Goal: Register for event/course

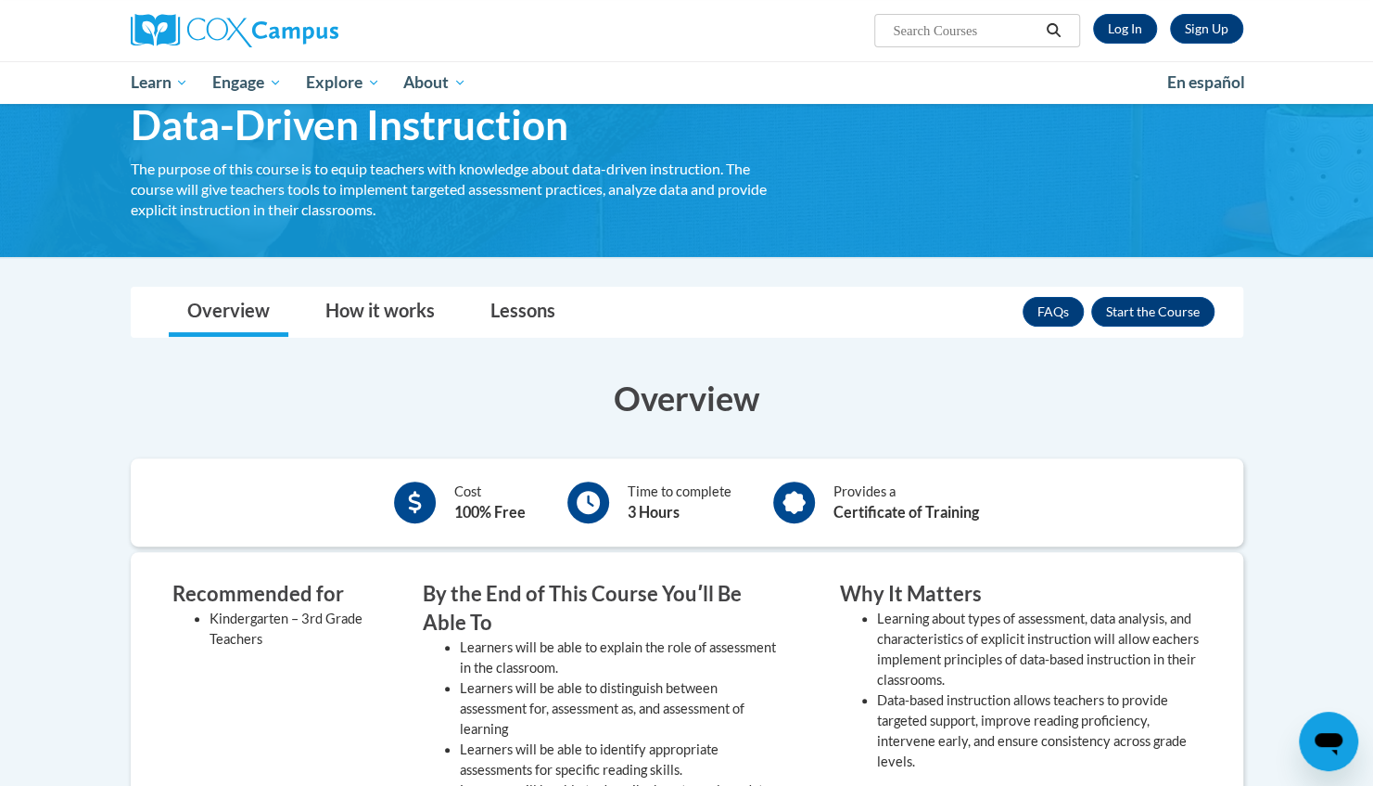
scroll to position [92, 0]
click at [1147, 307] on button "Enroll" at bounding box center [1153, 311] width 123 height 30
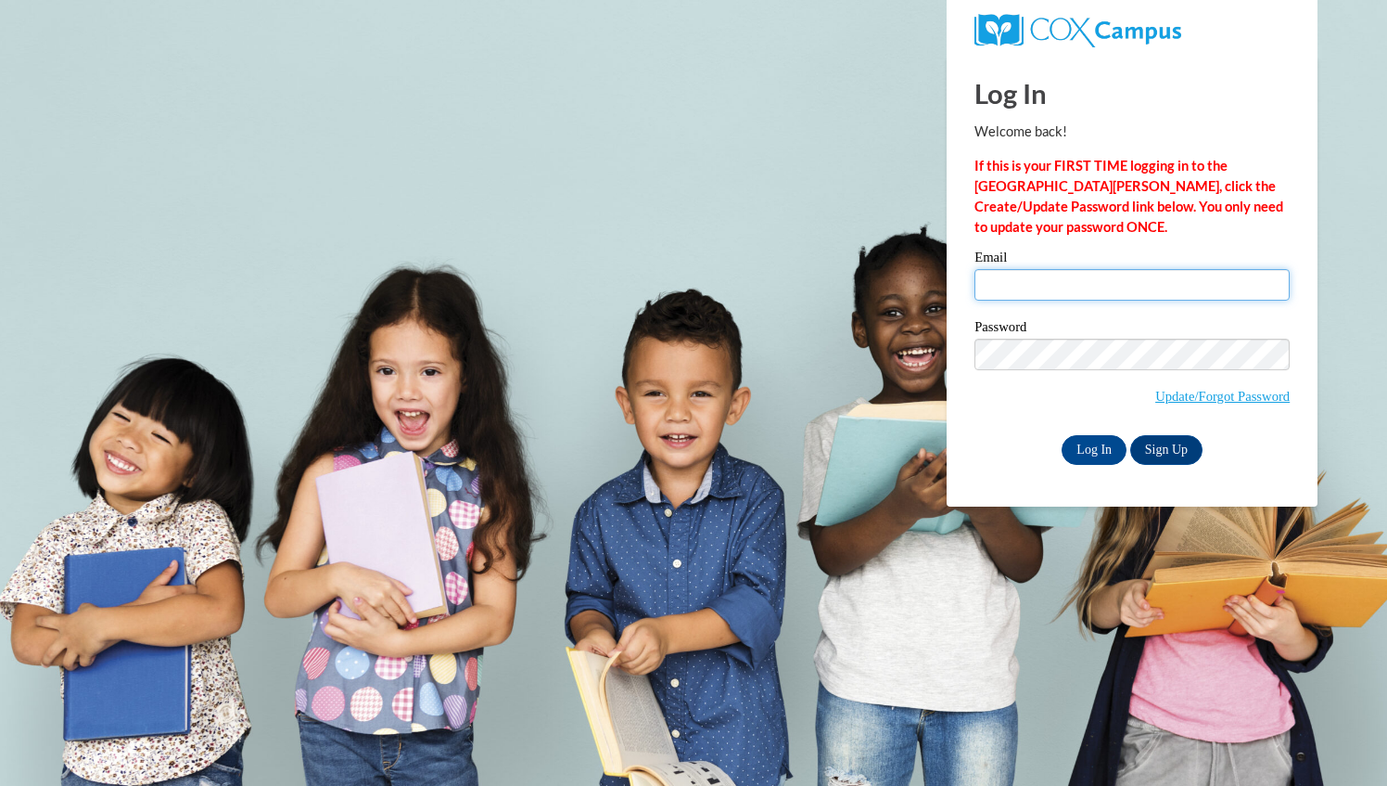
click at [1065, 287] on input "Email" at bounding box center [1132, 285] width 315 height 32
type input "[EMAIL_ADDRESS][DOMAIN_NAME]"
click at [961, 437] on div "Please enter your email! Please enter your password! Email mmartinezmatamo@ivyt…" at bounding box center [1132, 356] width 343 height 213
click at [1163, 446] on link "Sign Up" at bounding box center [1166, 450] width 72 height 30
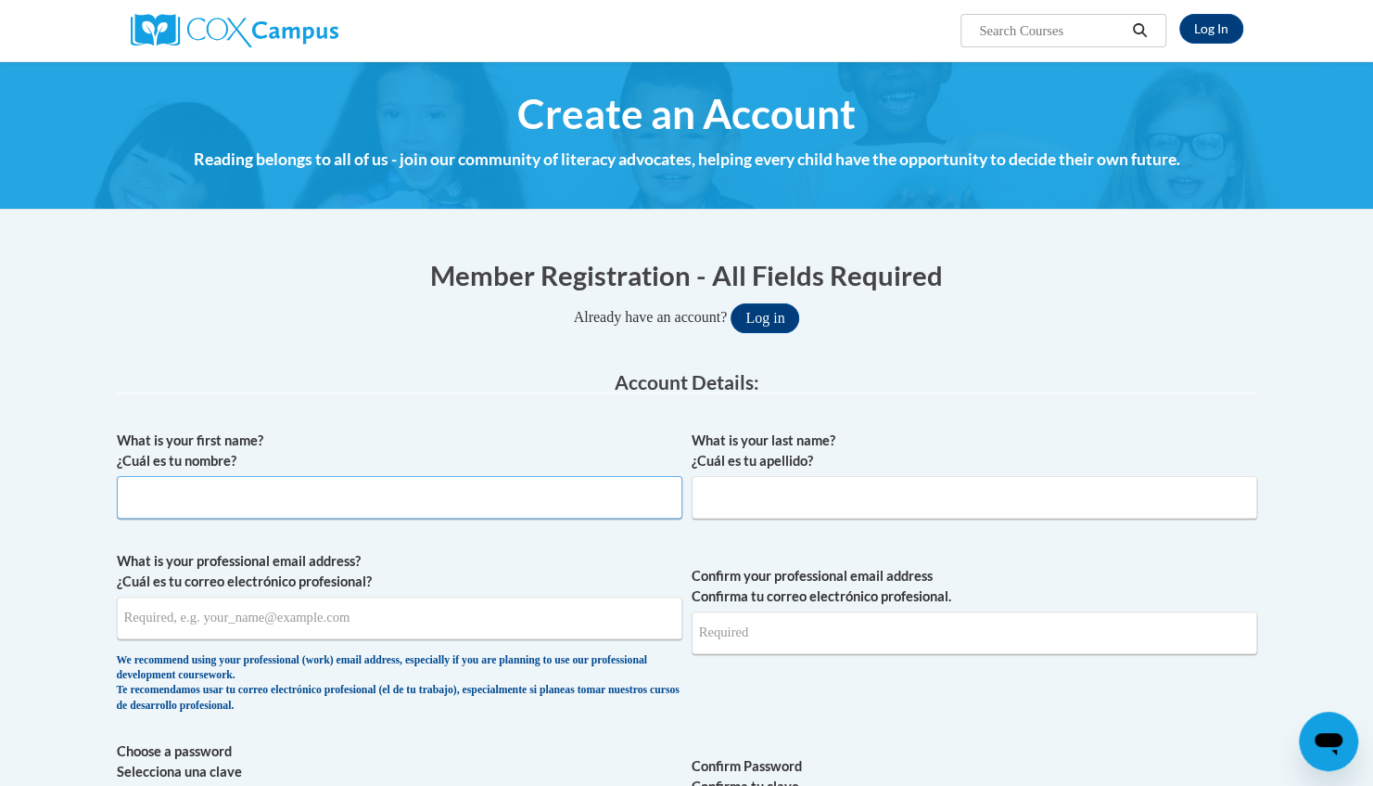
click at [210, 499] on input "What is your first name? ¿Cuál es tu nombre?" at bounding box center [400, 497] width 566 height 43
type input "Marina"
type input "Martinez Matamoros"
type input "marinamartinez0115@gmail.com"
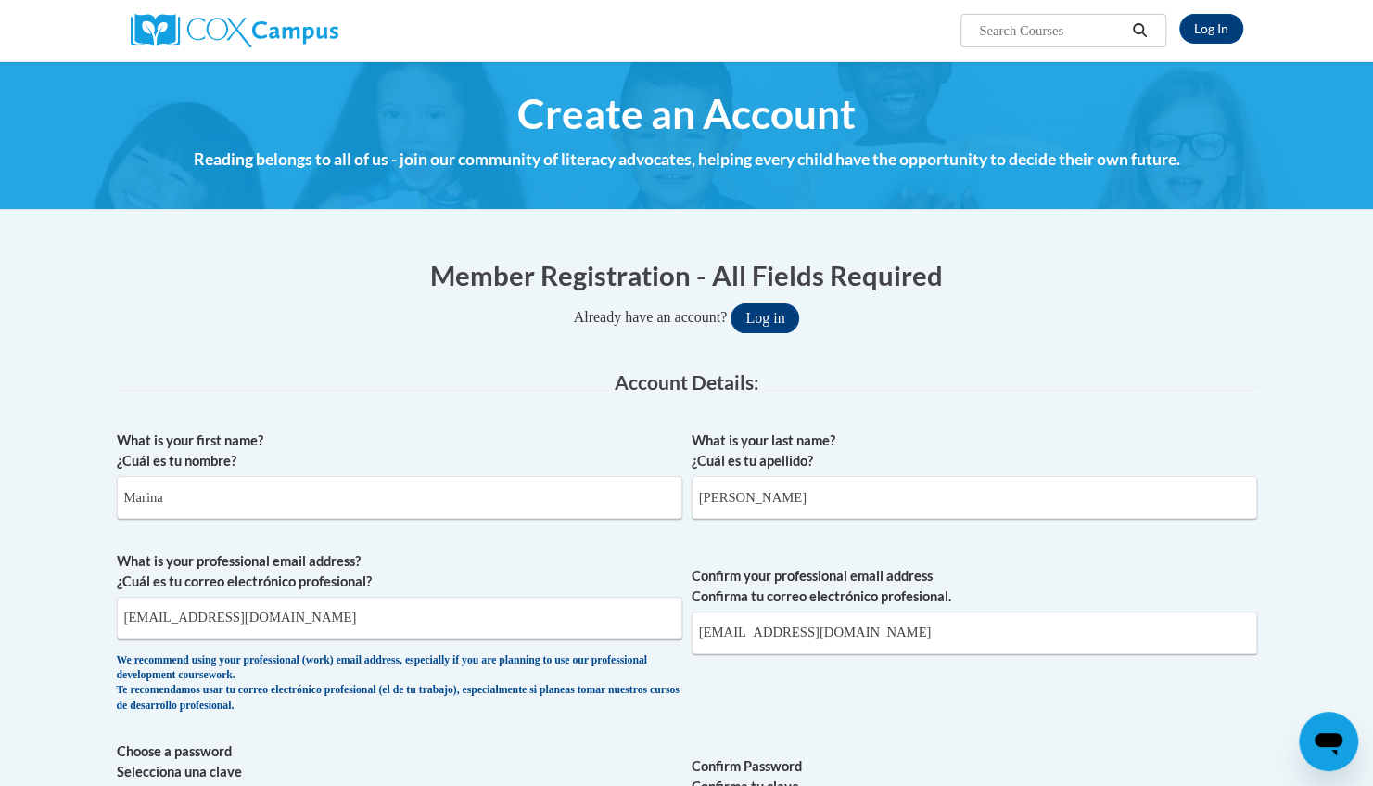
select select "ad49bcad-a171-4b2e-b99c-48b446064914"
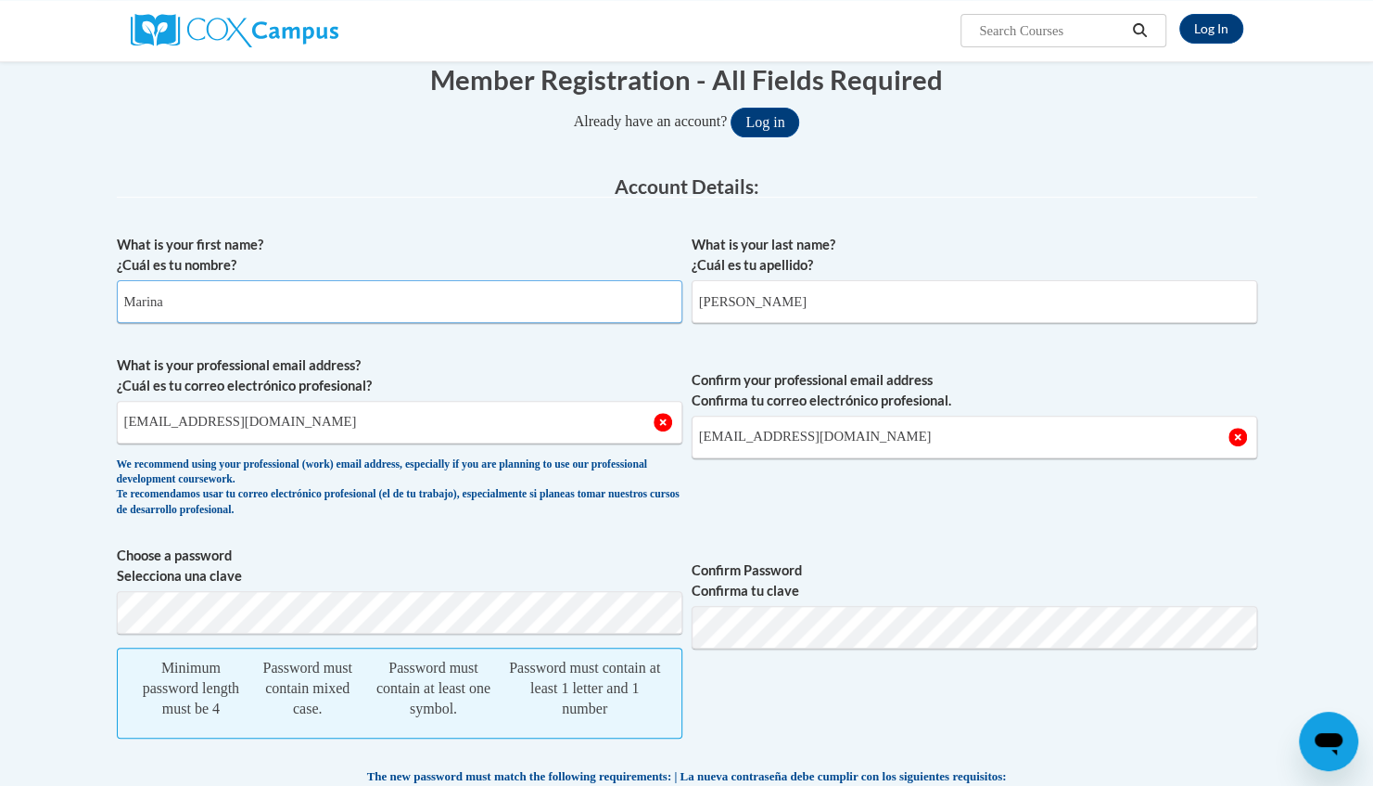
scroll to position [198, 0]
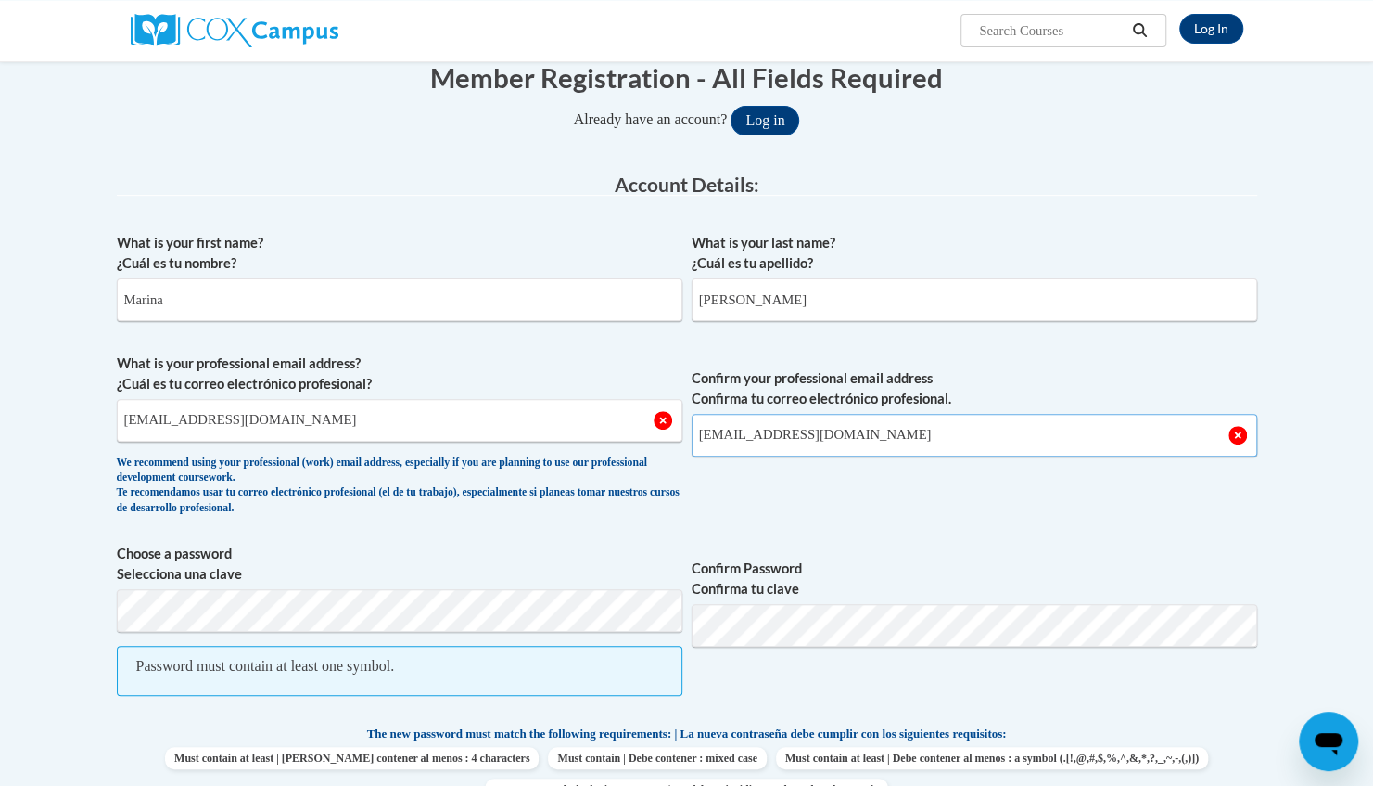
click at [905, 436] on input "marinamartinez0115@gmail.com" at bounding box center [975, 435] width 566 height 43
click at [905, 438] on input "marinamartinez0115@gmail.com" at bounding box center [975, 435] width 566 height 43
type input "m"
type input "[EMAIL_ADDRESS][DOMAIN_NAME]"
type input "46619"
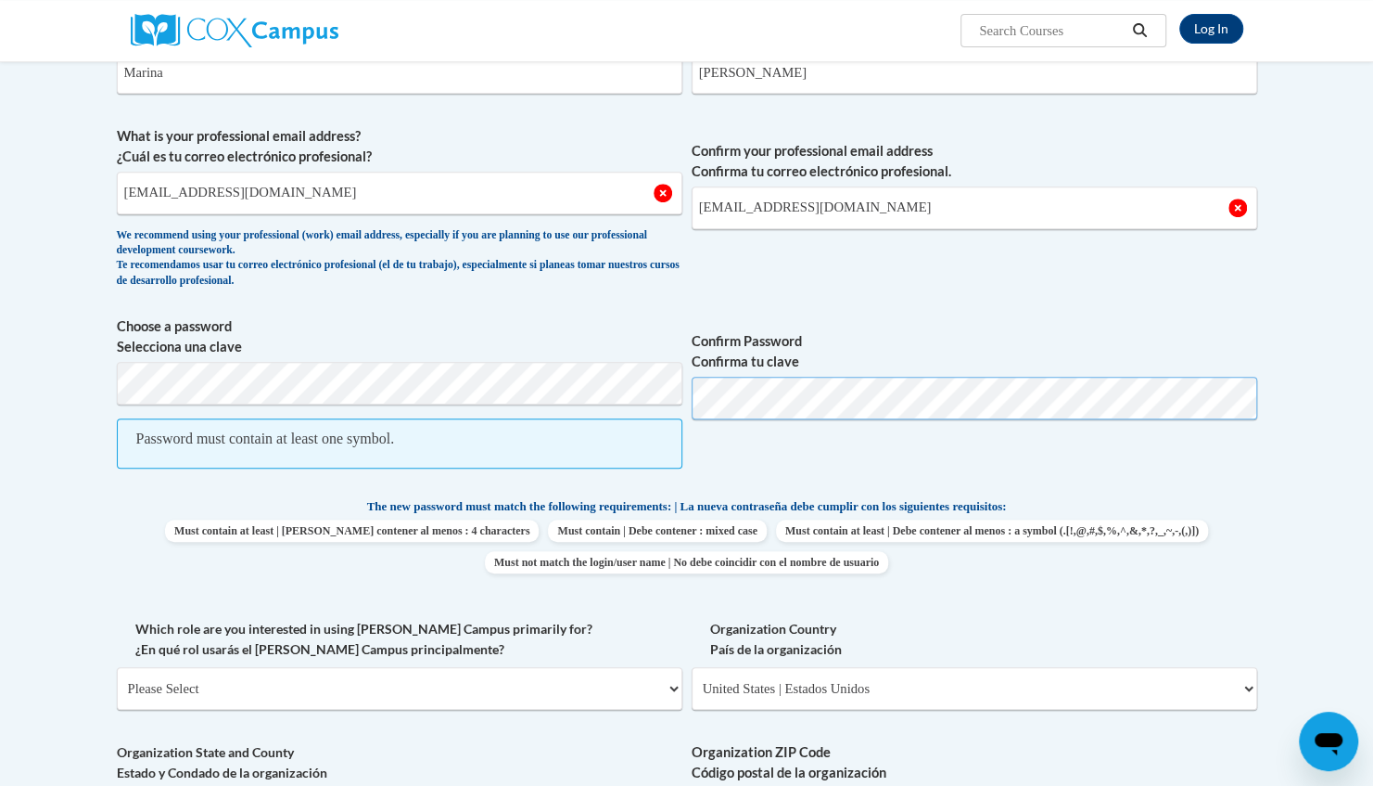
scroll to position [426, 0]
click at [425, 435] on span "Password must contain at least one symbol." at bounding box center [400, 442] width 566 height 50
click at [311, 441] on div "Password must contain at least one symbol." at bounding box center [265, 438] width 259 height 20
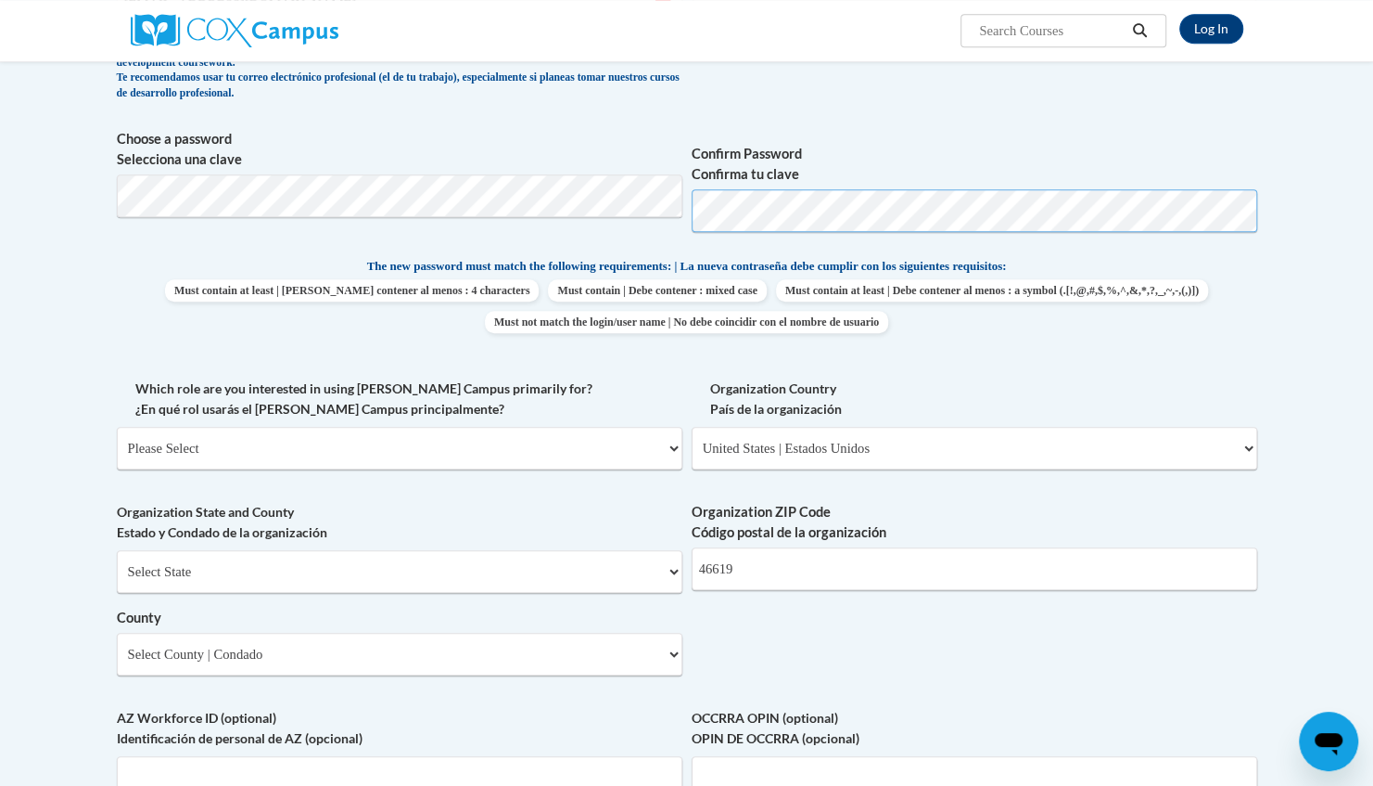
scroll to position [624, 0]
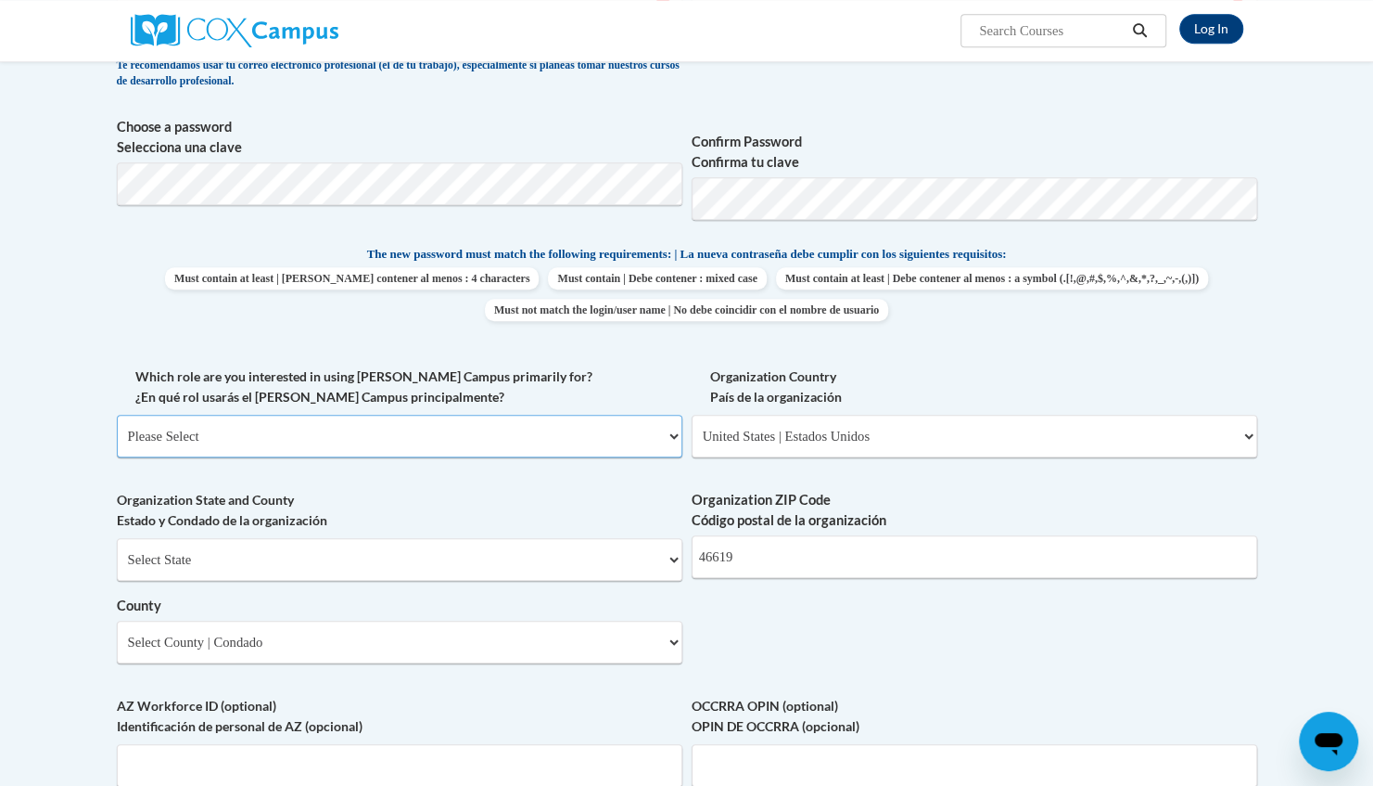
click at [675, 435] on select "Please Select College/University | Colegio/Universidad Community/Nonprofit Part…" at bounding box center [400, 436] width 566 height 43
select select "5a18ea06-2b54-4451-96f2-d152daf9eac5"
click at [117, 415] on select "Please Select College/University | Colegio/Universidad Community/Nonprofit Part…" at bounding box center [400, 436] width 566 height 43
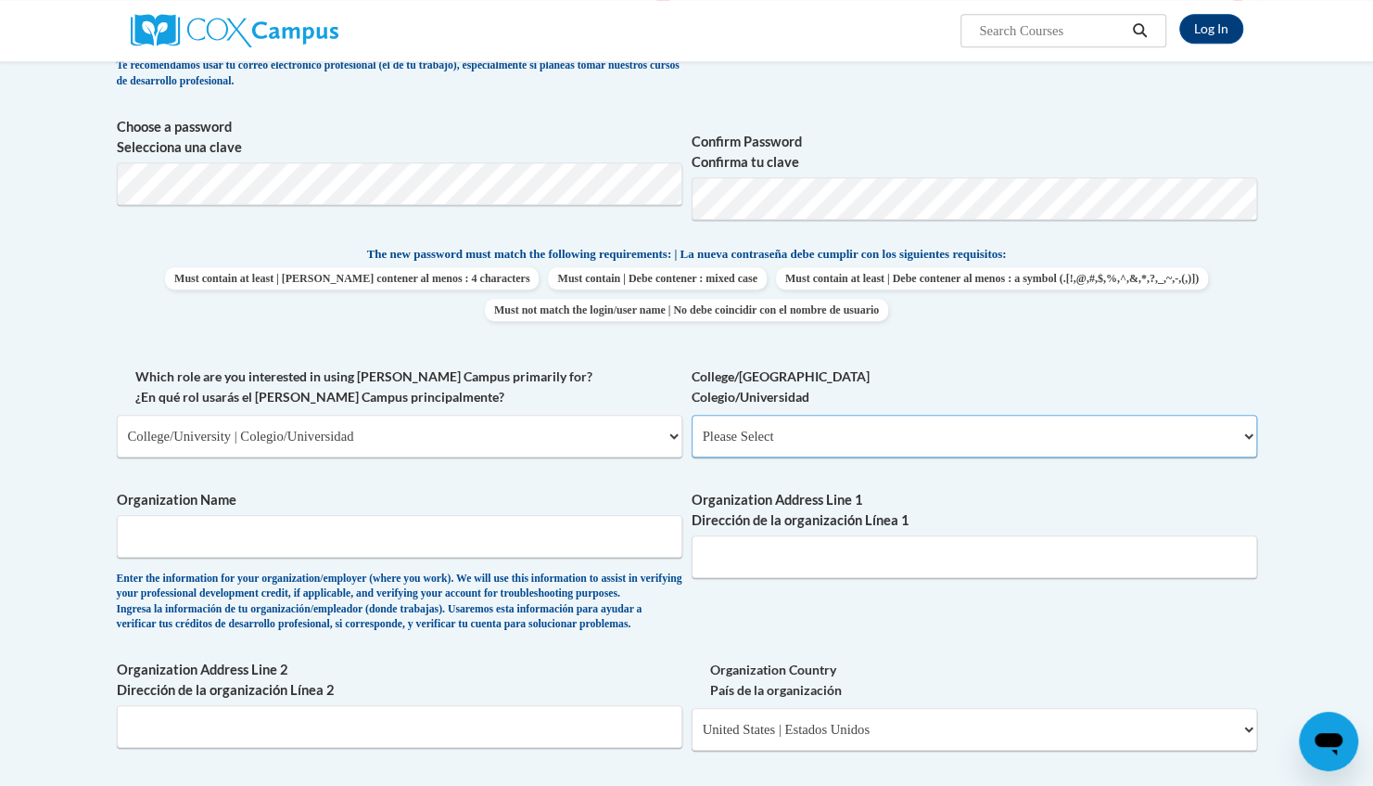
click at [1248, 438] on select "Please Select College/University Staff | Empleado universitario College/Univers…" at bounding box center [975, 436] width 566 height 43
select select "99b32b07-cffc-426c-8bf6-0cd77760d84b"
click at [692, 415] on select "Please Select College/University Staff | Empleado universitario College/Univers…" at bounding box center [975, 436] width 566 height 43
click at [302, 538] on input "Organization Name" at bounding box center [400, 536] width 566 height 43
type input "preschool"
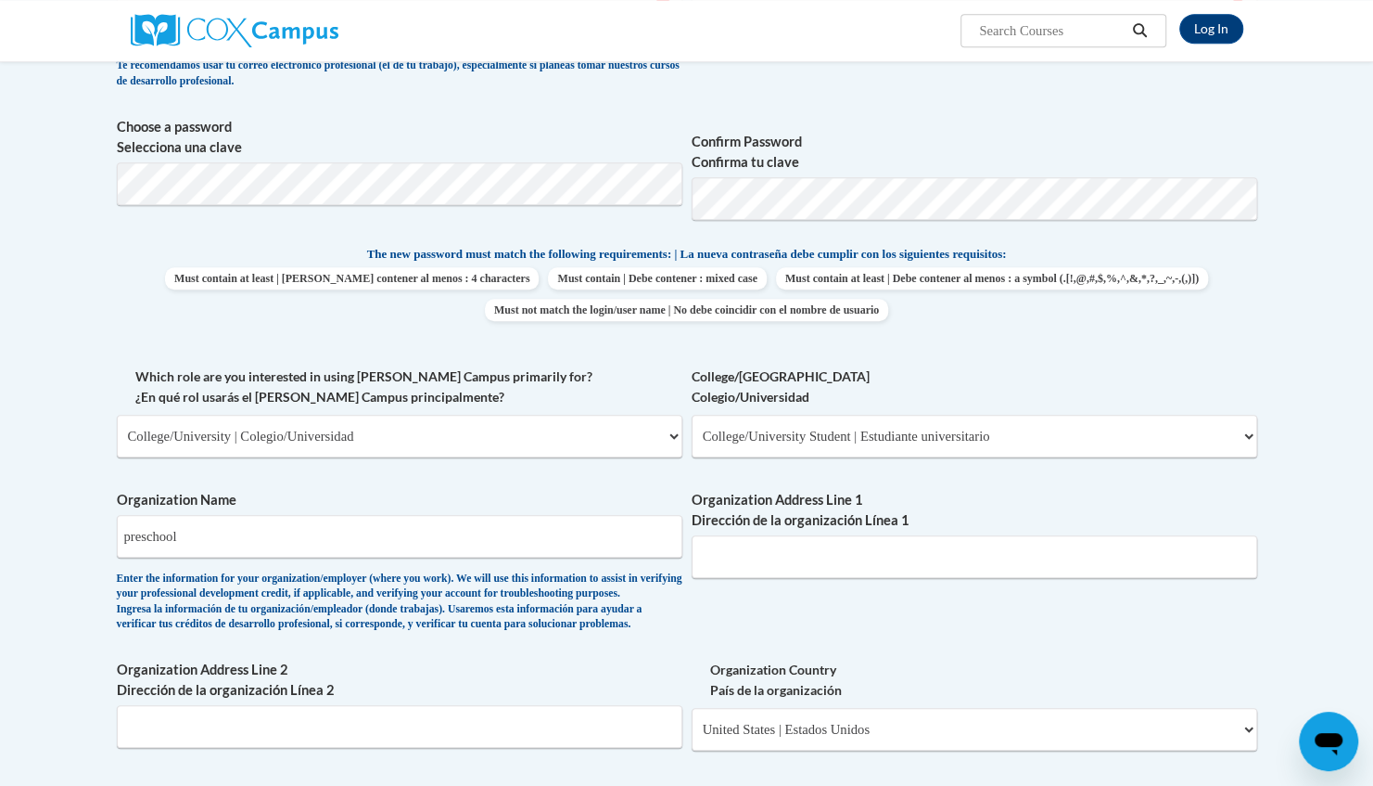
type input "505 warren St South Bend"
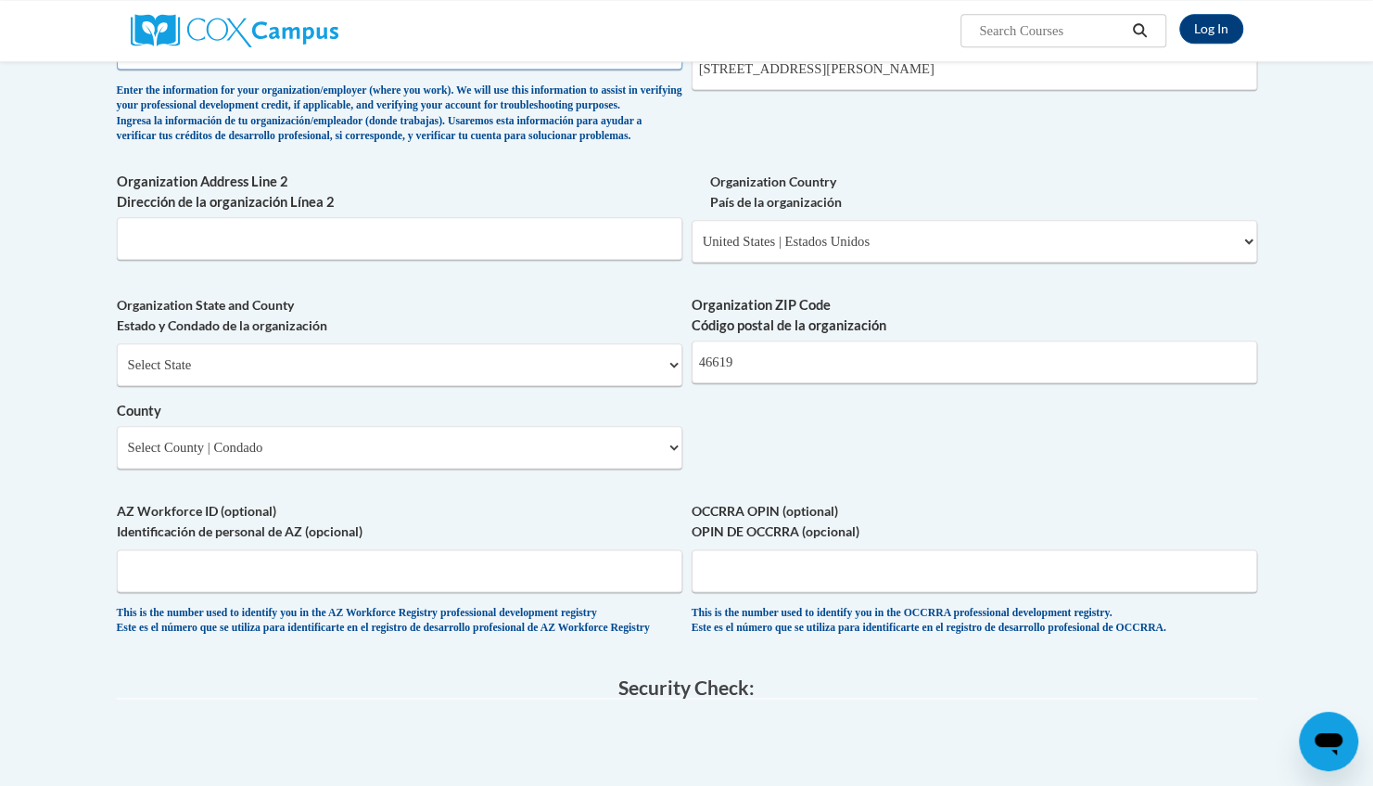
scroll to position [1116, 0]
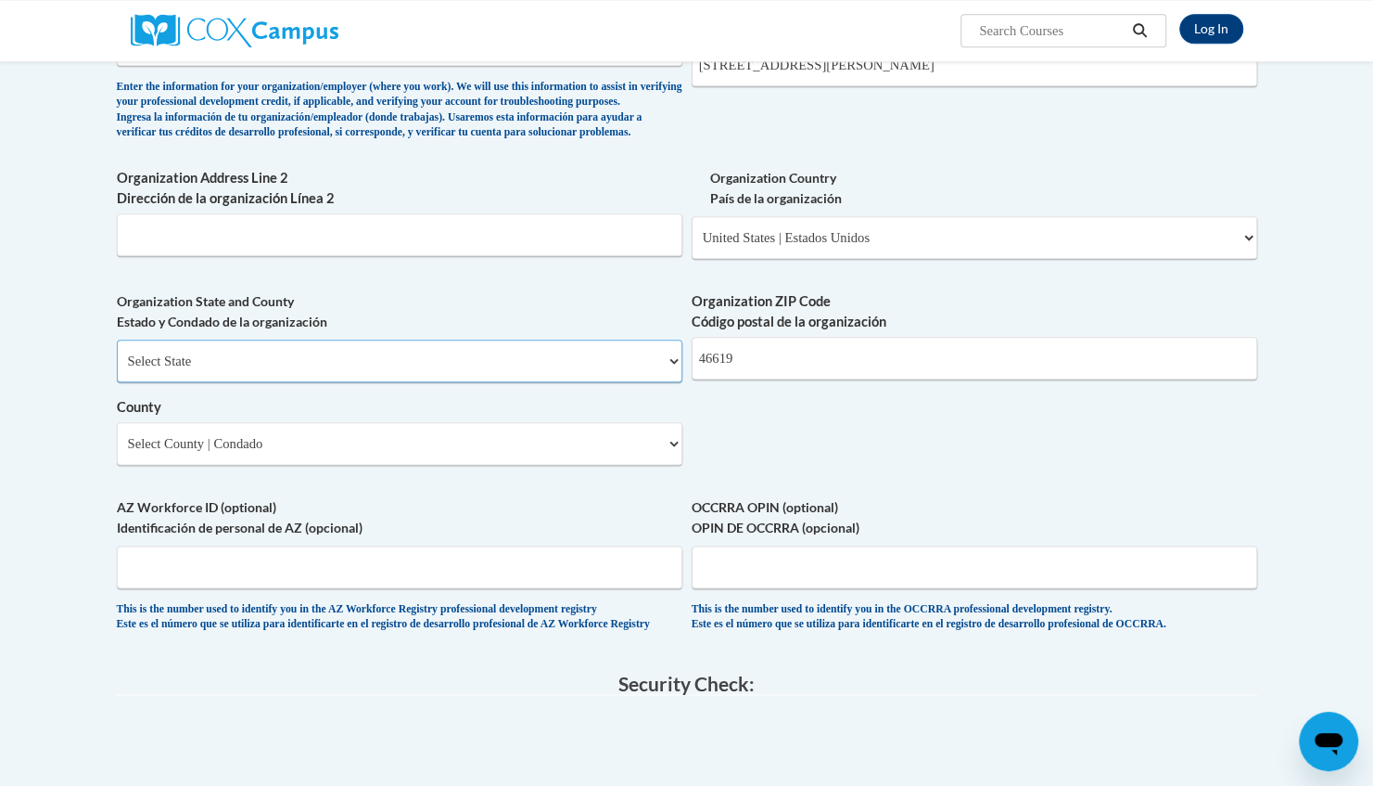
click at [671, 382] on select "Select State Alabama Alaska Arizona Arkansas California Colorado Connecticut De…" at bounding box center [400, 360] width 566 height 43
select select "Indiana"
click at [117, 369] on select "Select State Alabama Alaska Arizona Arkansas California Colorado Connecticut De…" at bounding box center [400, 360] width 566 height 43
click at [673, 465] on select "County" at bounding box center [400, 443] width 566 height 43
click at [668, 465] on select "County" at bounding box center [400, 443] width 566 height 43
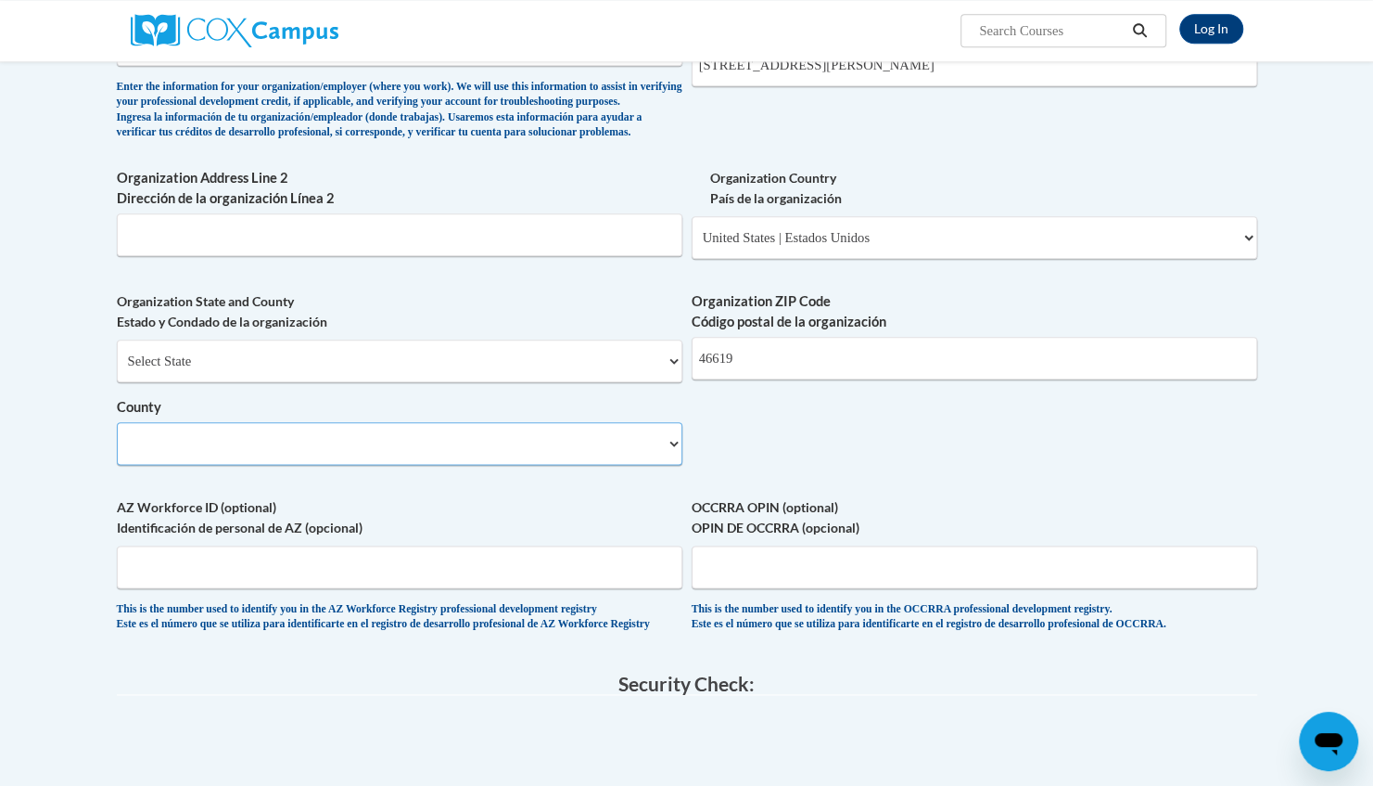
drag, startPoint x: 671, startPoint y: 468, endPoint x: 579, endPoint y: 468, distance: 92.7
click at [579, 465] on select "County" at bounding box center [400, 443] width 566 height 43
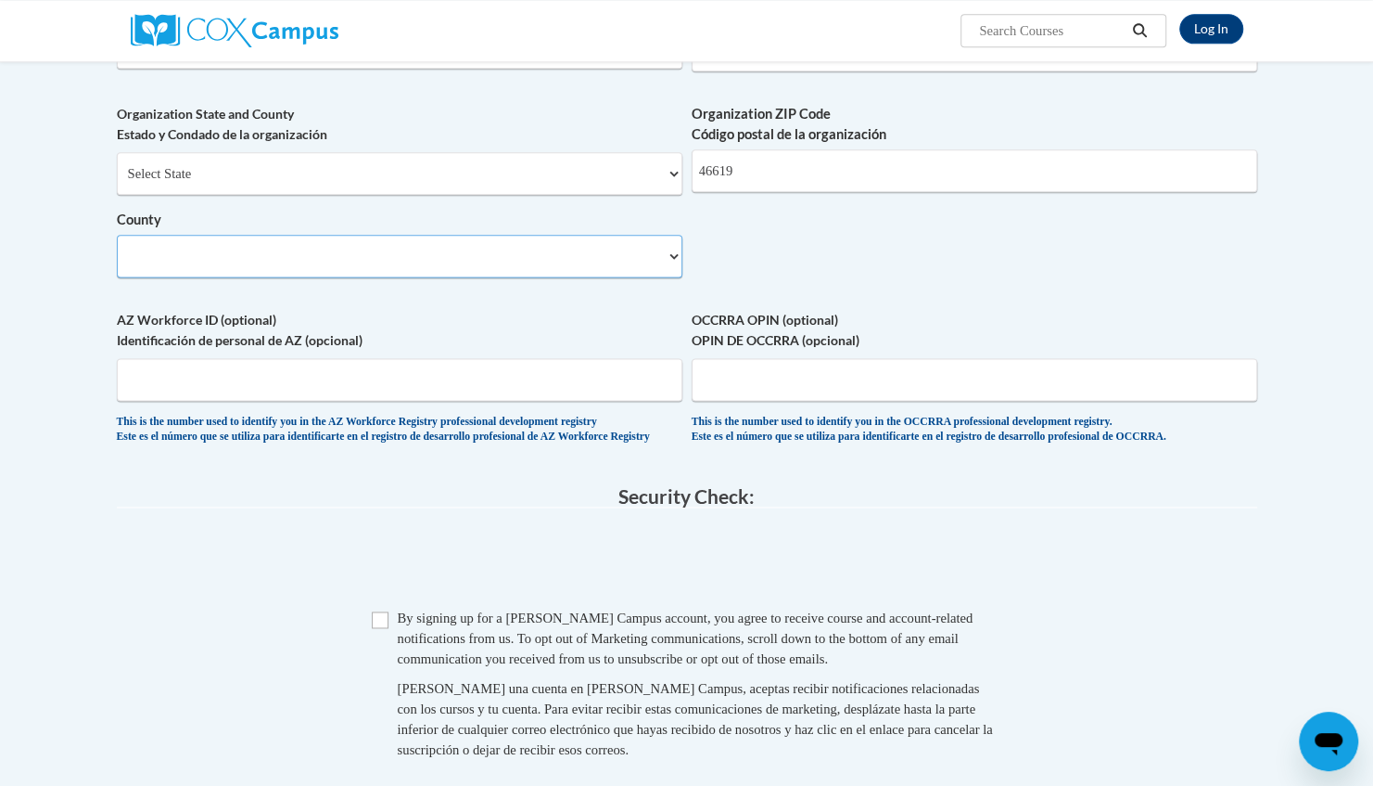
scroll to position [1317, 0]
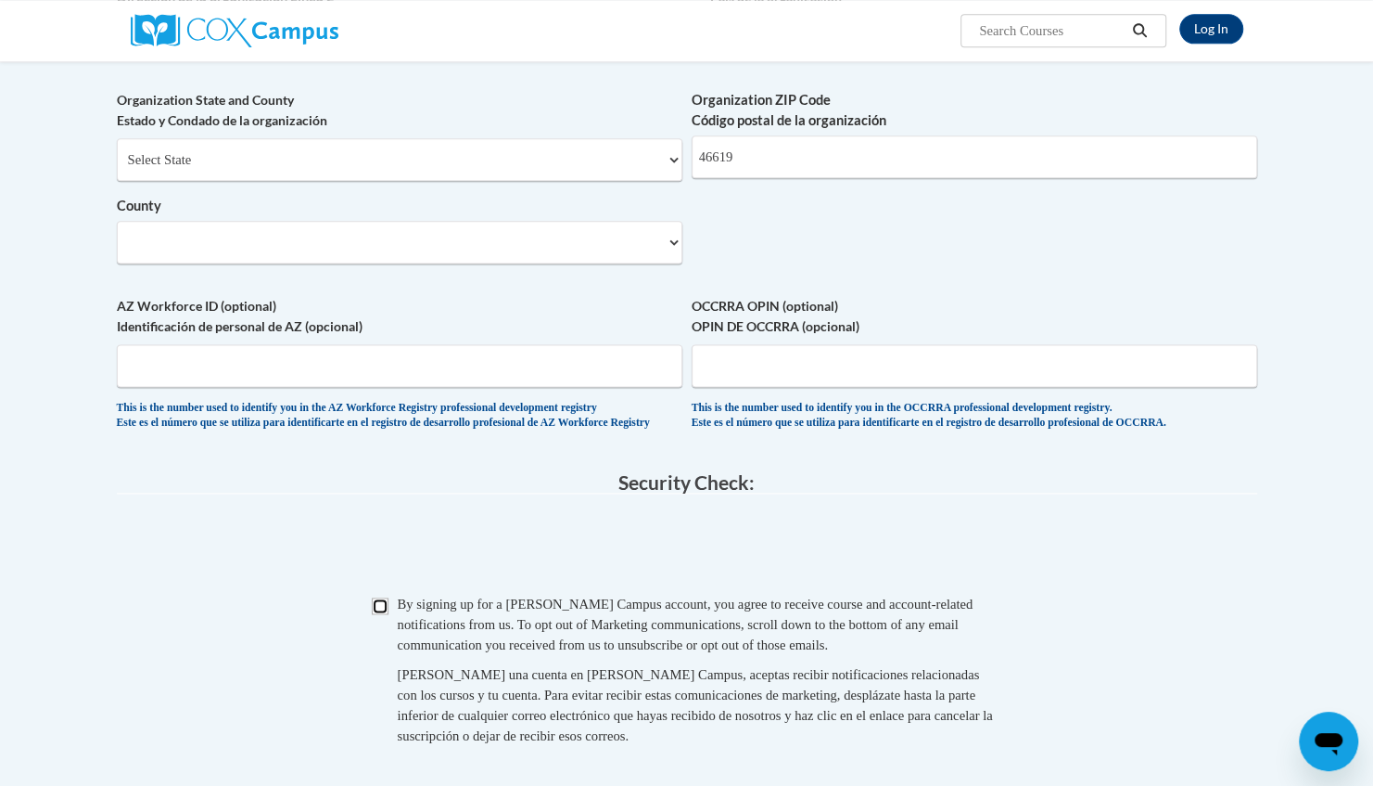
click at [377, 614] on input "Checkbox" at bounding box center [380, 605] width 17 height 17
checkbox input "true"
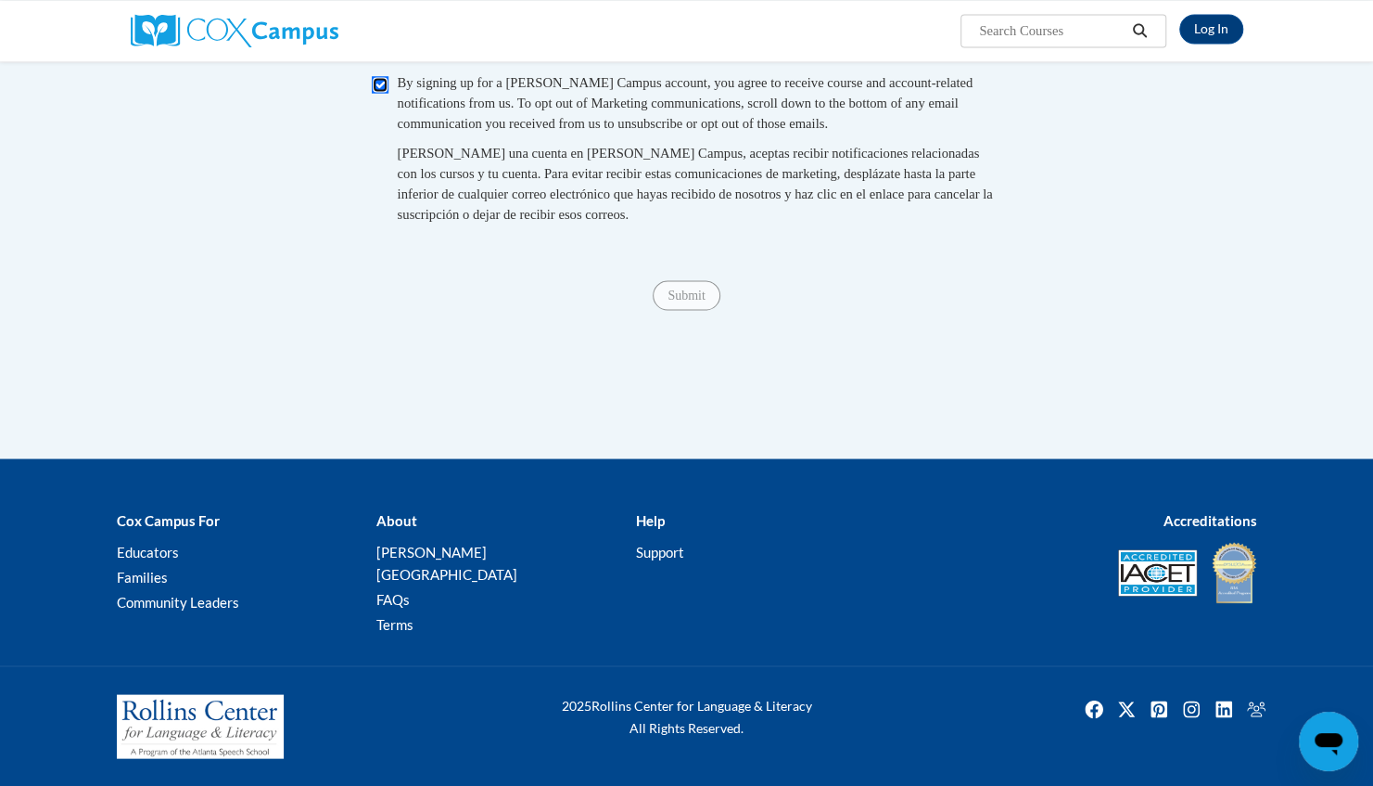
scroll to position [1860, 0]
click at [671, 300] on span "Submit" at bounding box center [686, 293] width 67 height 15
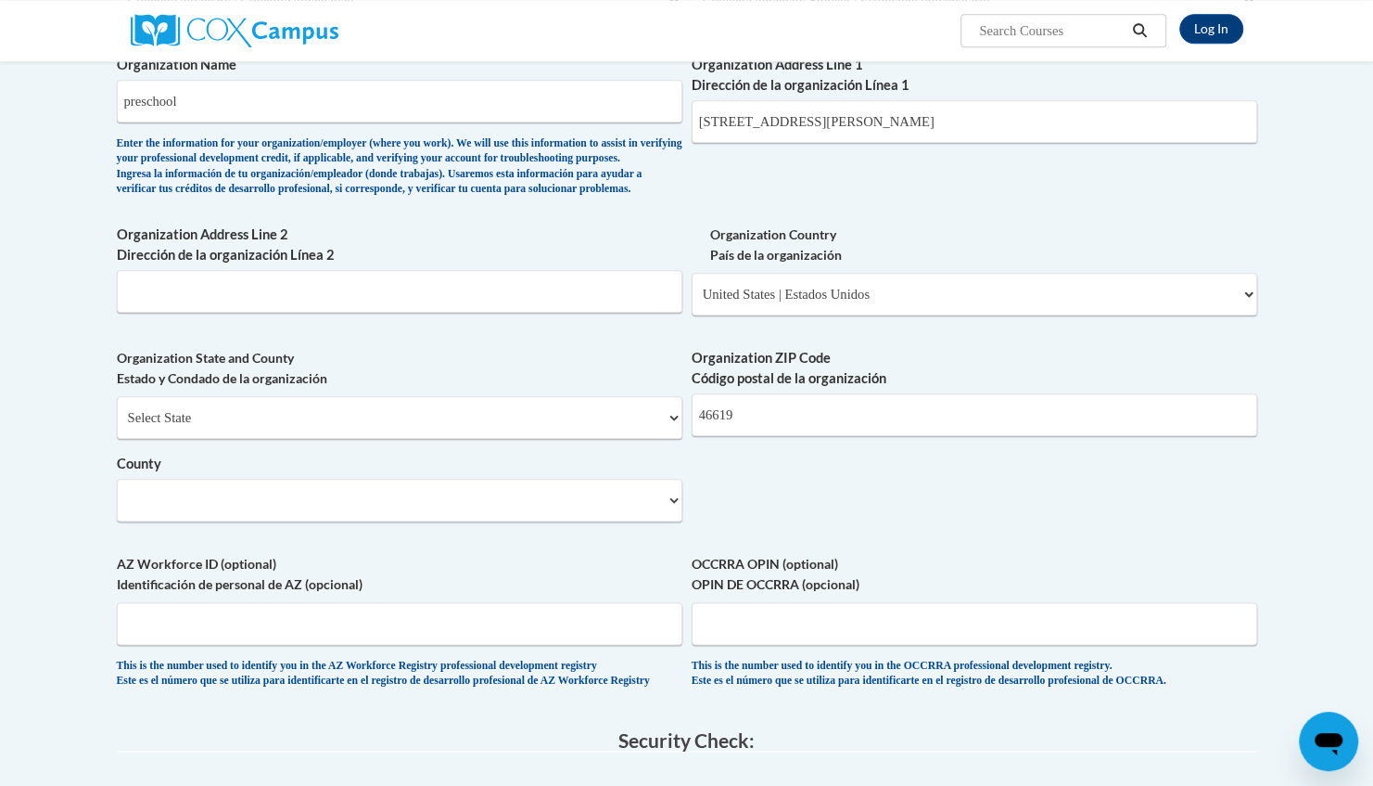
scroll to position [1061, 0]
click at [675, 519] on select "County" at bounding box center [400, 498] width 566 height 43
click at [225, 519] on select "County" at bounding box center [400, 498] width 566 height 43
select select
click at [673, 519] on select "County" at bounding box center [400, 498] width 566 height 43
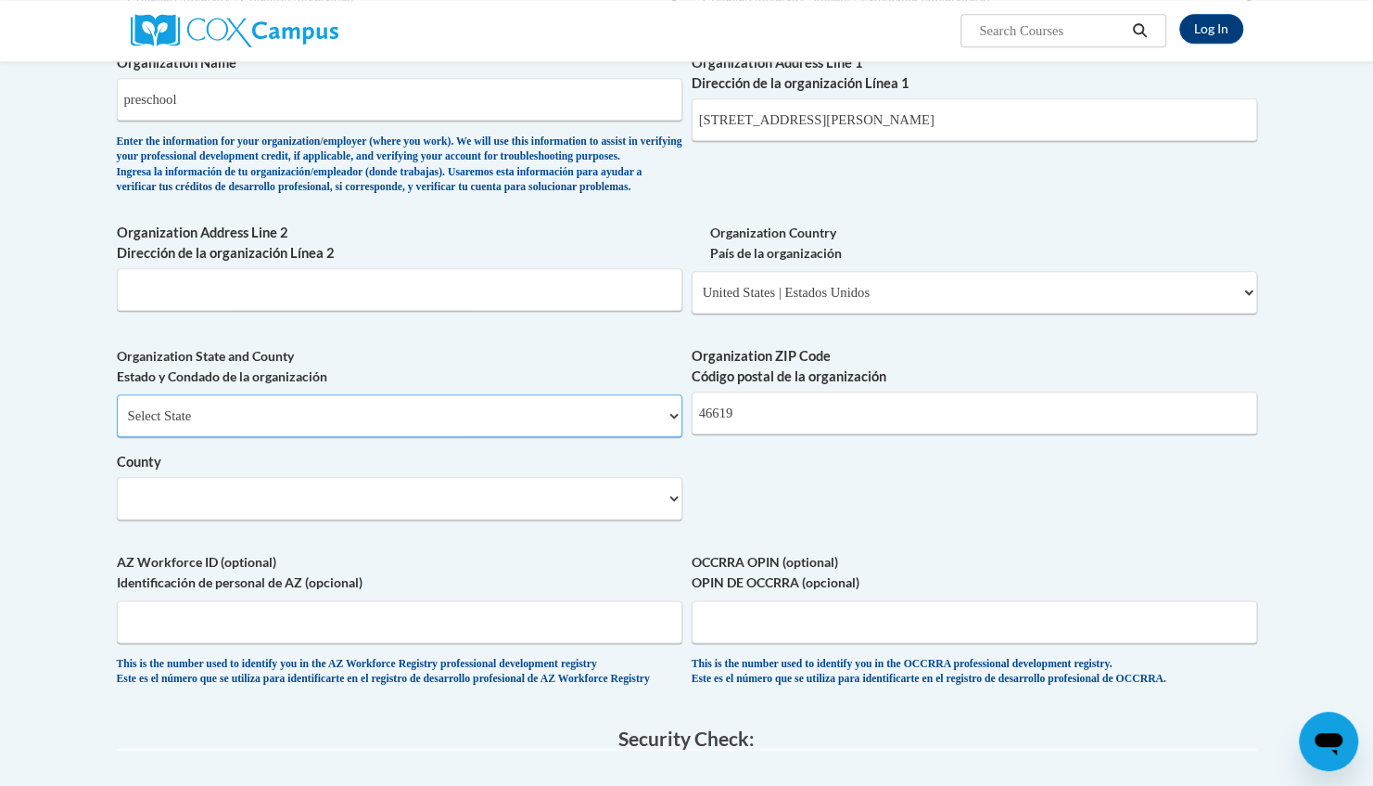
drag, startPoint x: 673, startPoint y: 530, endPoint x: 660, endPoint y: 450, distance: 80.8
click at [660, 437] on select "Select State Alabama Alaska Arizona Arkansas California Colorado Connecticut De…" at bounding box center [400, 415] width 566 height 43
click at [673, 519] on select "County" at bounding box center [400, 498] width 566 height 43
drag, startPoint x: 673, startPoint y: 525, endPoint x: 514, endPoint y: 527, distance: 159.5
click at [514, 519] on select "County" at bounding box center [400, 498] width 566 height 43
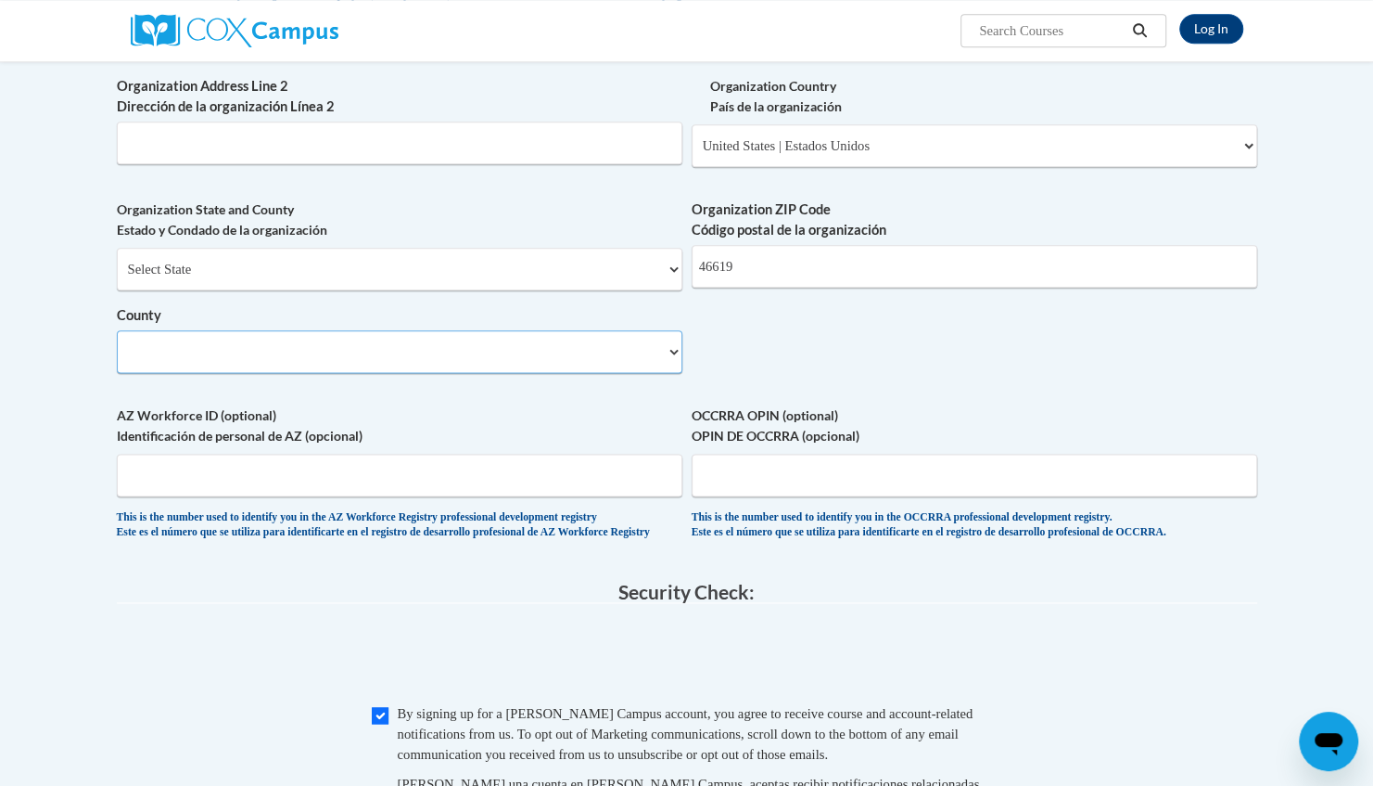
scroll to position [1213, 0]
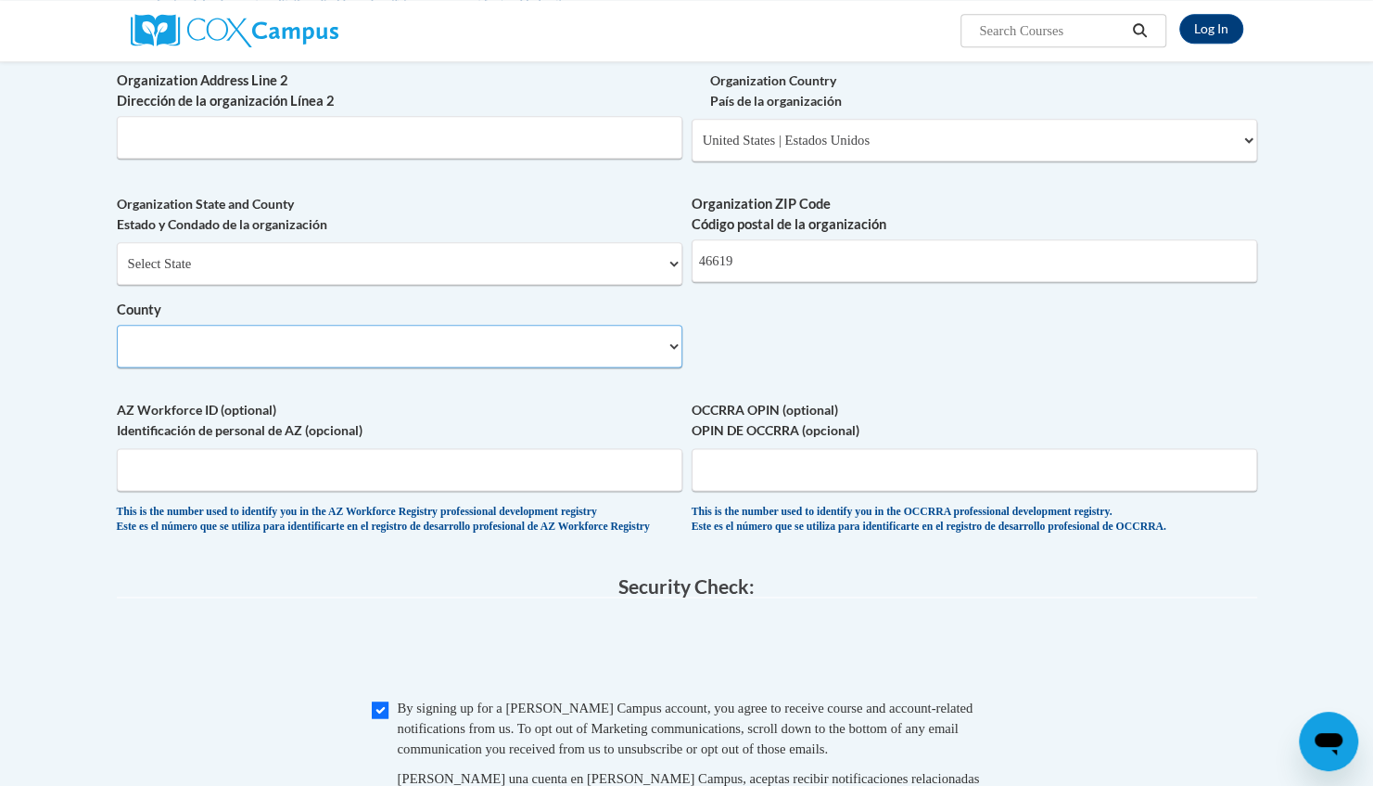
click at [239, 367] on select "County" at bounding box center [400, 346] width 566 height 43
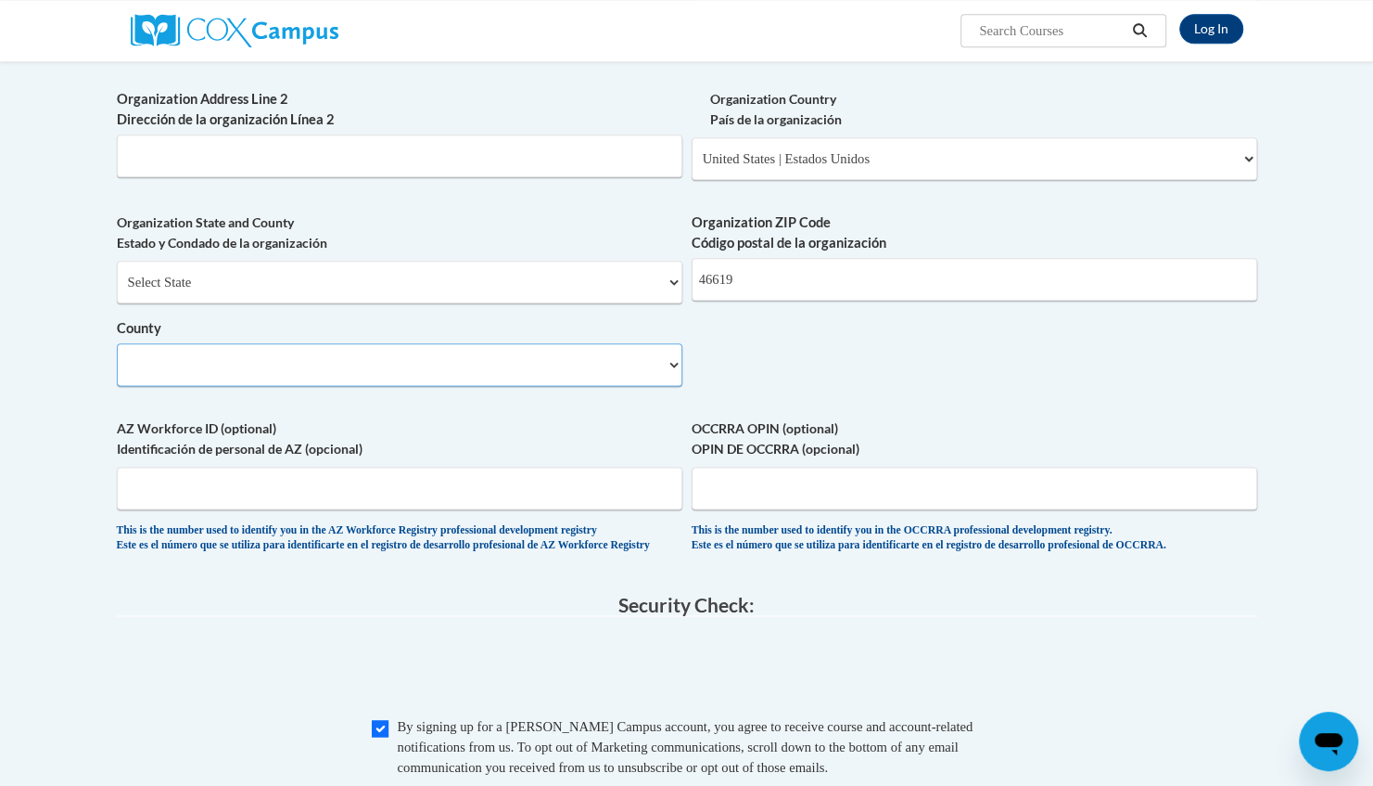
scroll to position [1194, 0]
click at [184, 386] on select "County" at bounding box center [400, 364] width 566 height 43
click at [673, 386] on select "County" at bounding box center [400, 364] width 566 height 43
click at [673, 303] on select "Select State Alabama Alaska Arizona Arkansas California Colorado Connecticut De…" at bounding box center [400, 282] width 566 height 43
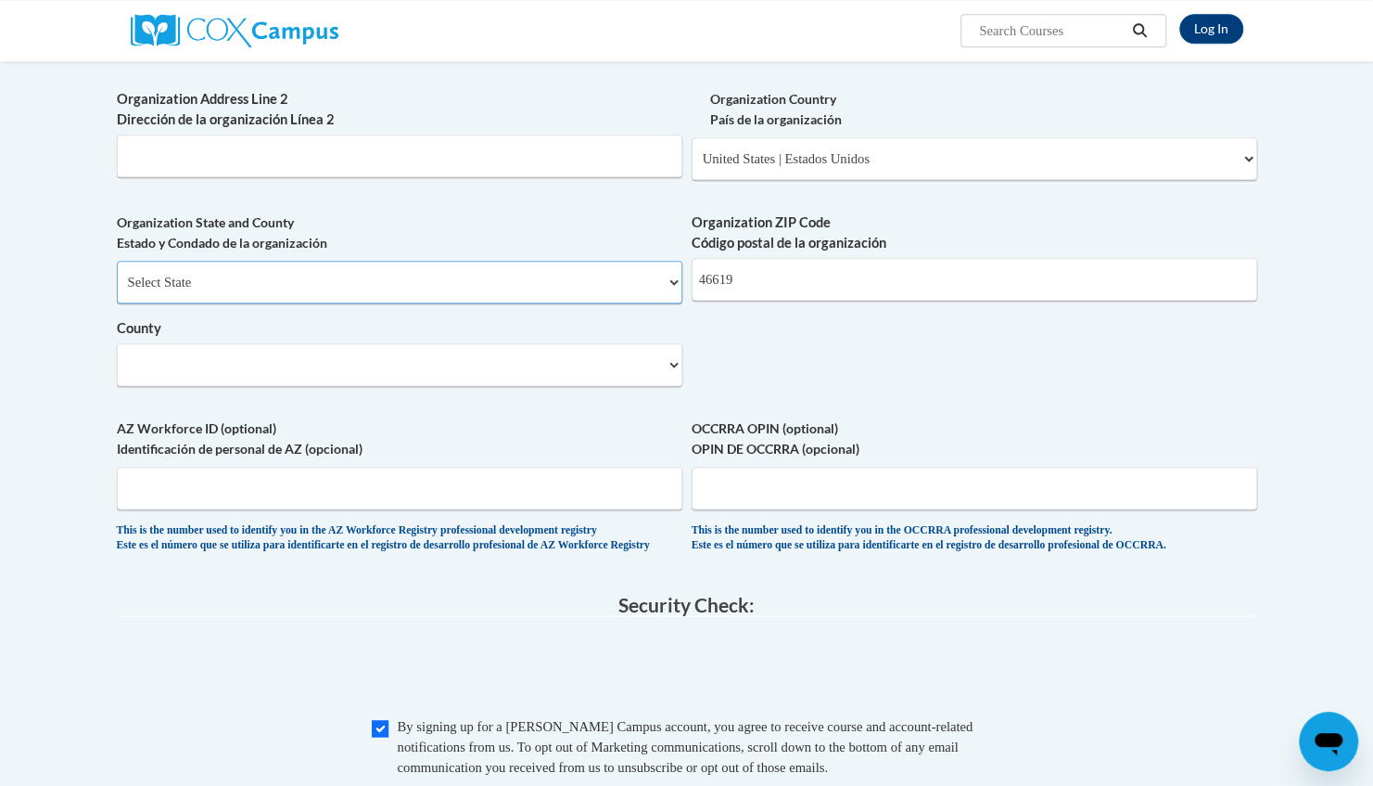
click at [117, 290] on select "Select State Alabama Alaska Arizona Arkansas California Colorado Connecticut De…" at bounding box center [400, 282] width 566 height 43
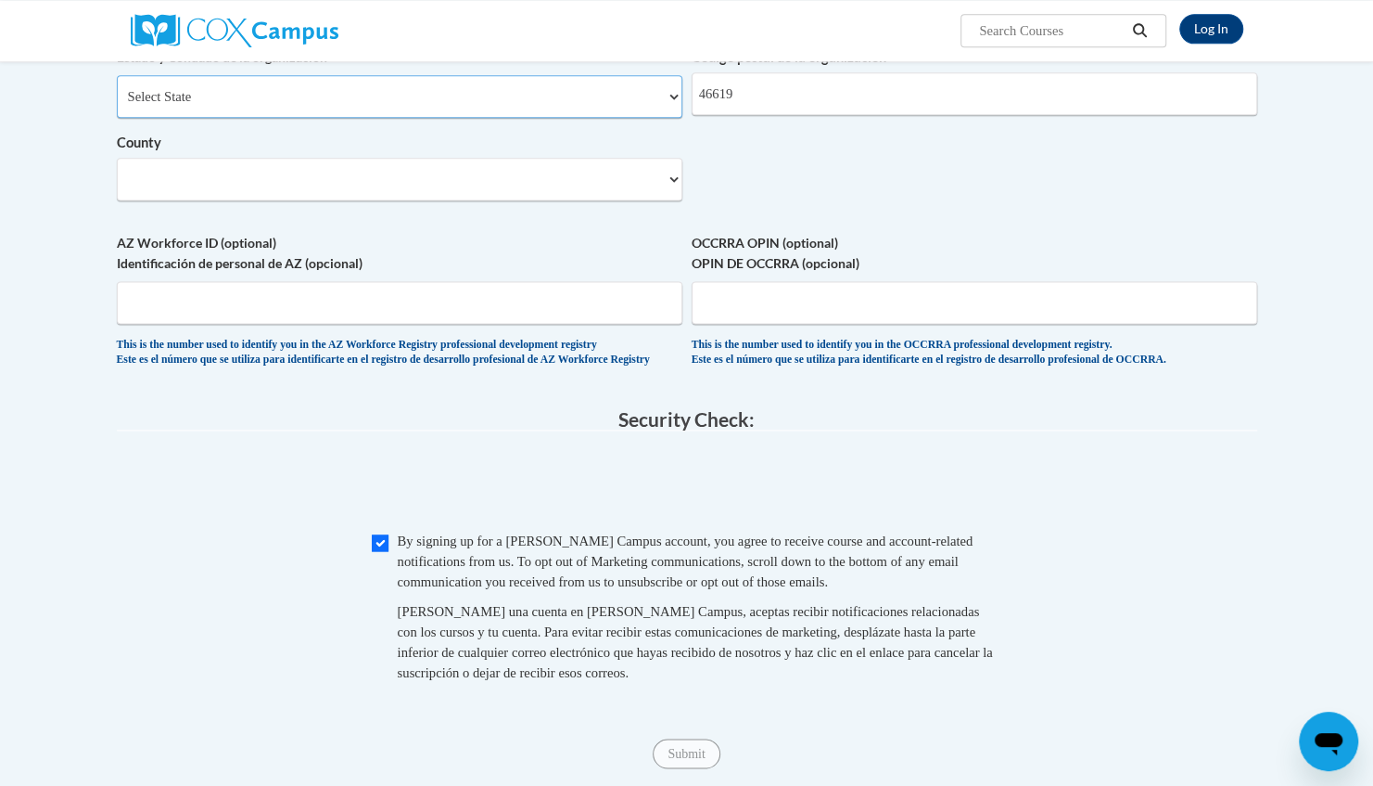
scroll to position [1382, 0]
click at [671, 198] on select "County" at bounding box center [400, 177] width 566 height 43
click at [552, 198] on select "County" at bounding box center [400, 177] width 566 height 43
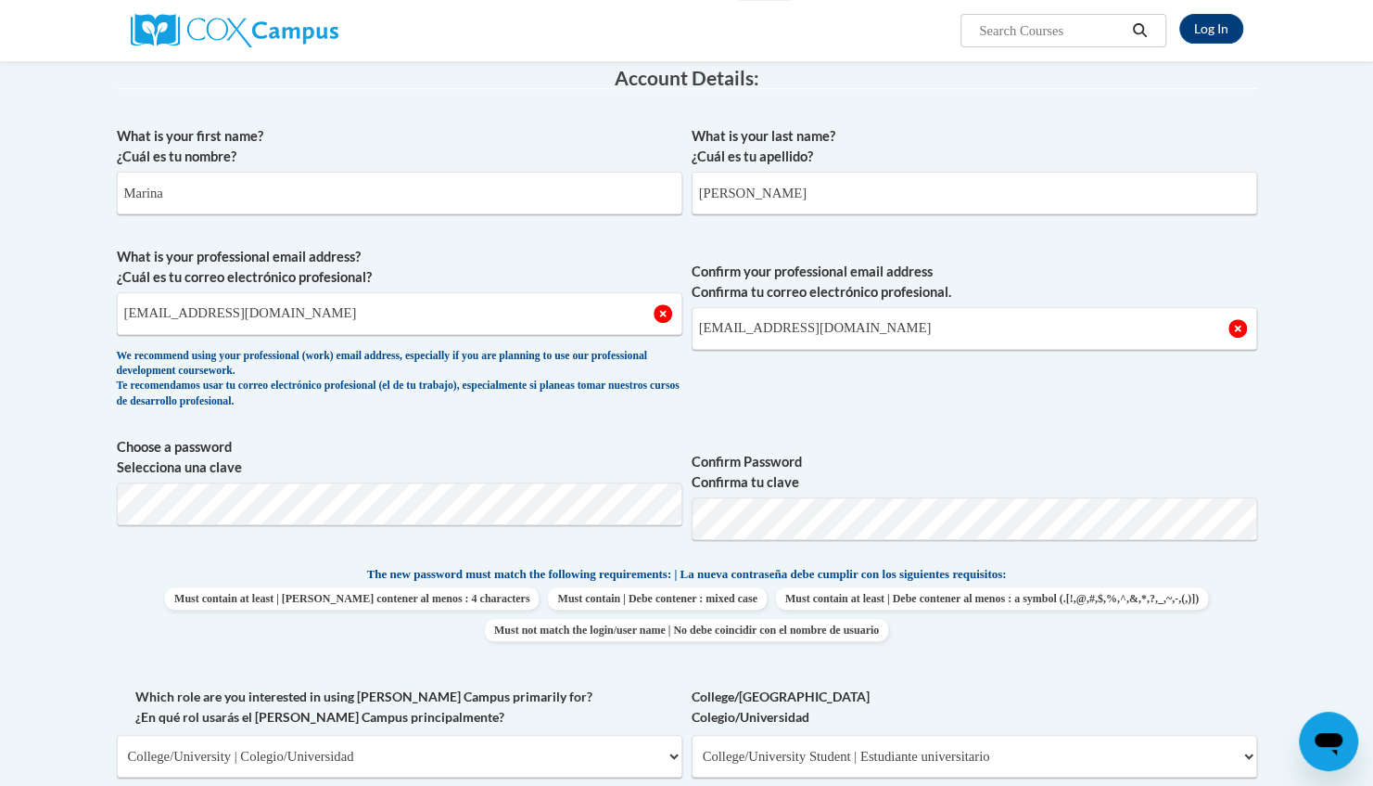
scroll to position [305, 0]
click at [348, 315] on input "marinamartinez0115@gmail.com" at bounding box center [400, 312] width 566 height 43
type input "m"
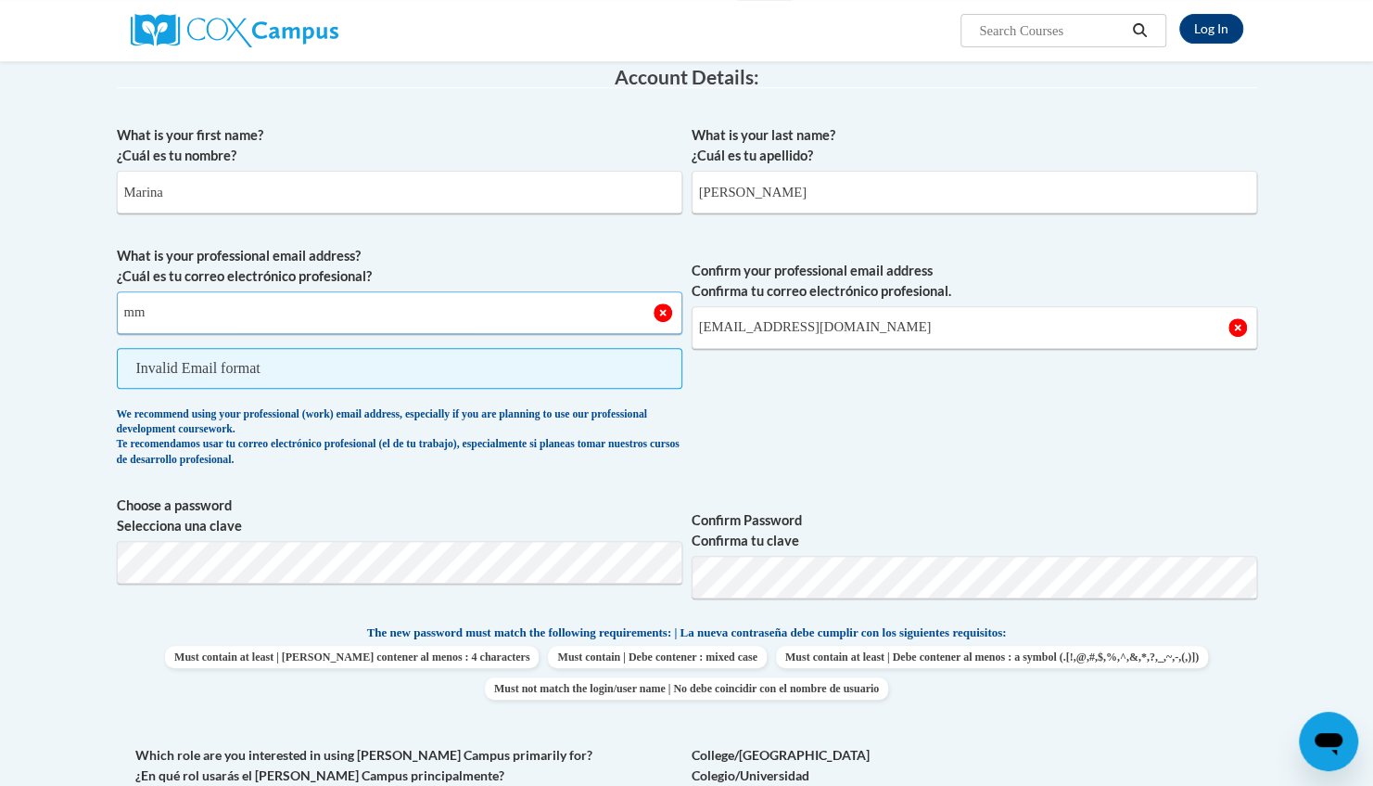
type input "[EMAIL_ADDRESS][DOMAIN_NAME]"
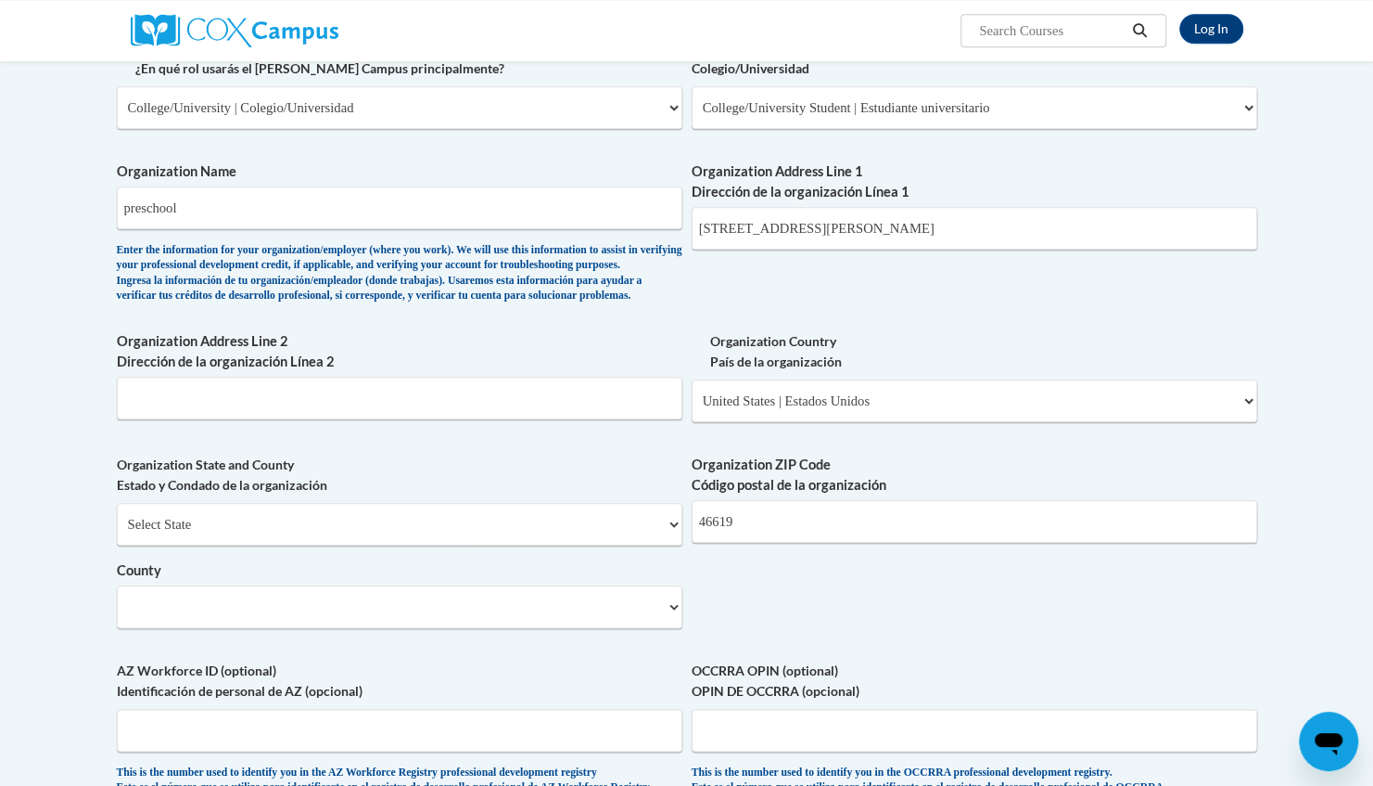
scroll to position [956, 0]
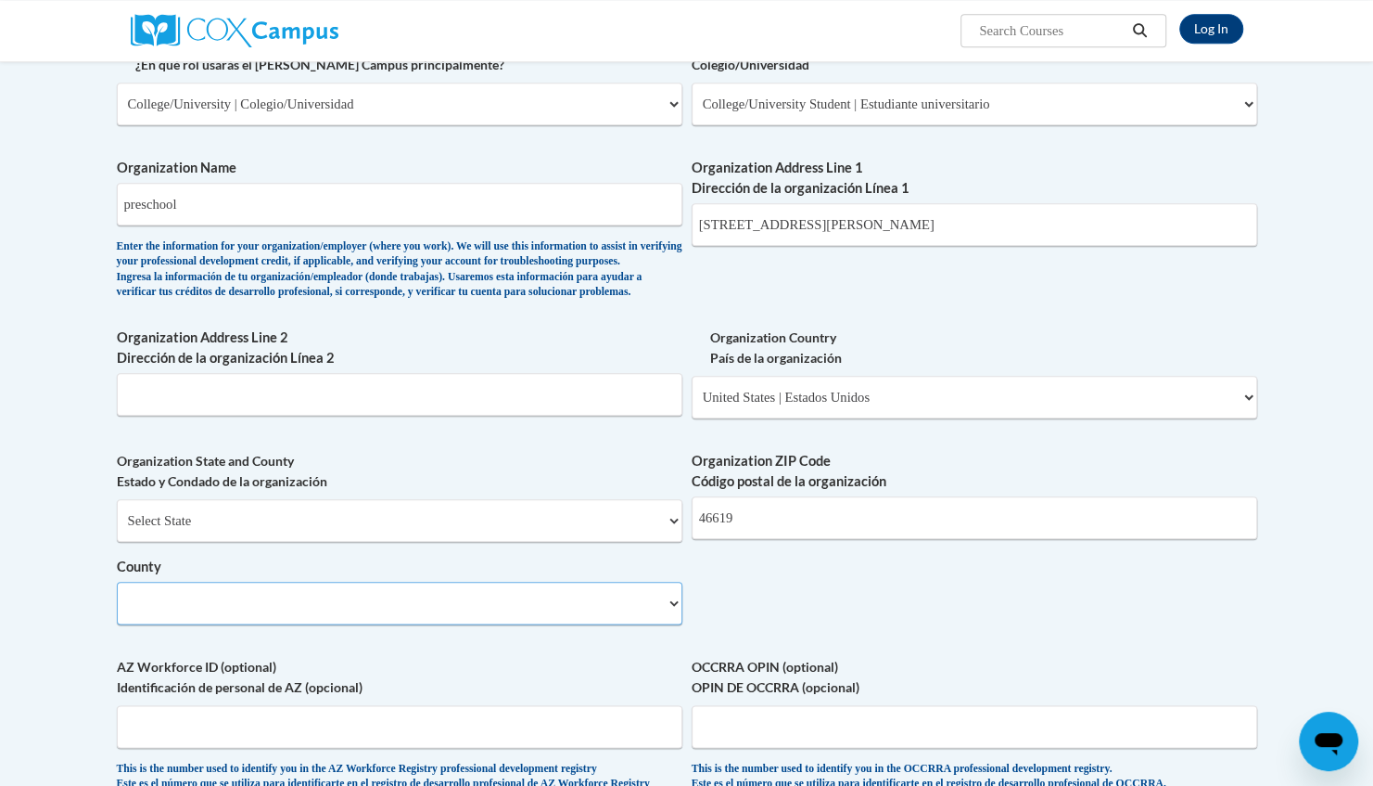
click at [675, 624] on select "County" at bounding box center [400, 602] width 566 height 43
click at [662, 624] on select "County" at bounding box center [400, 602] width 566 height 43
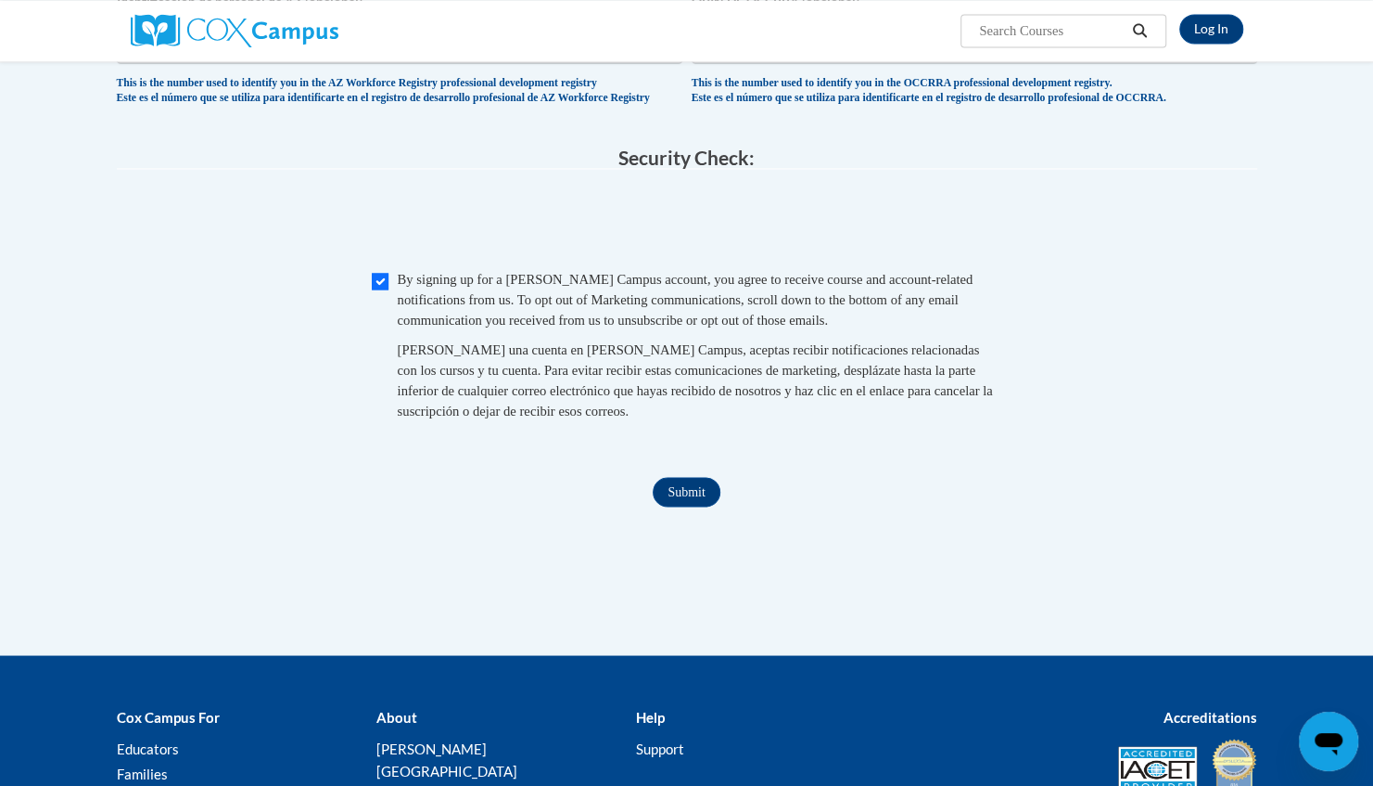
scroll to position [1641, 0]
click at [681, 507] on input "Submit" at bounding box center [686, 493] width 67 height 30
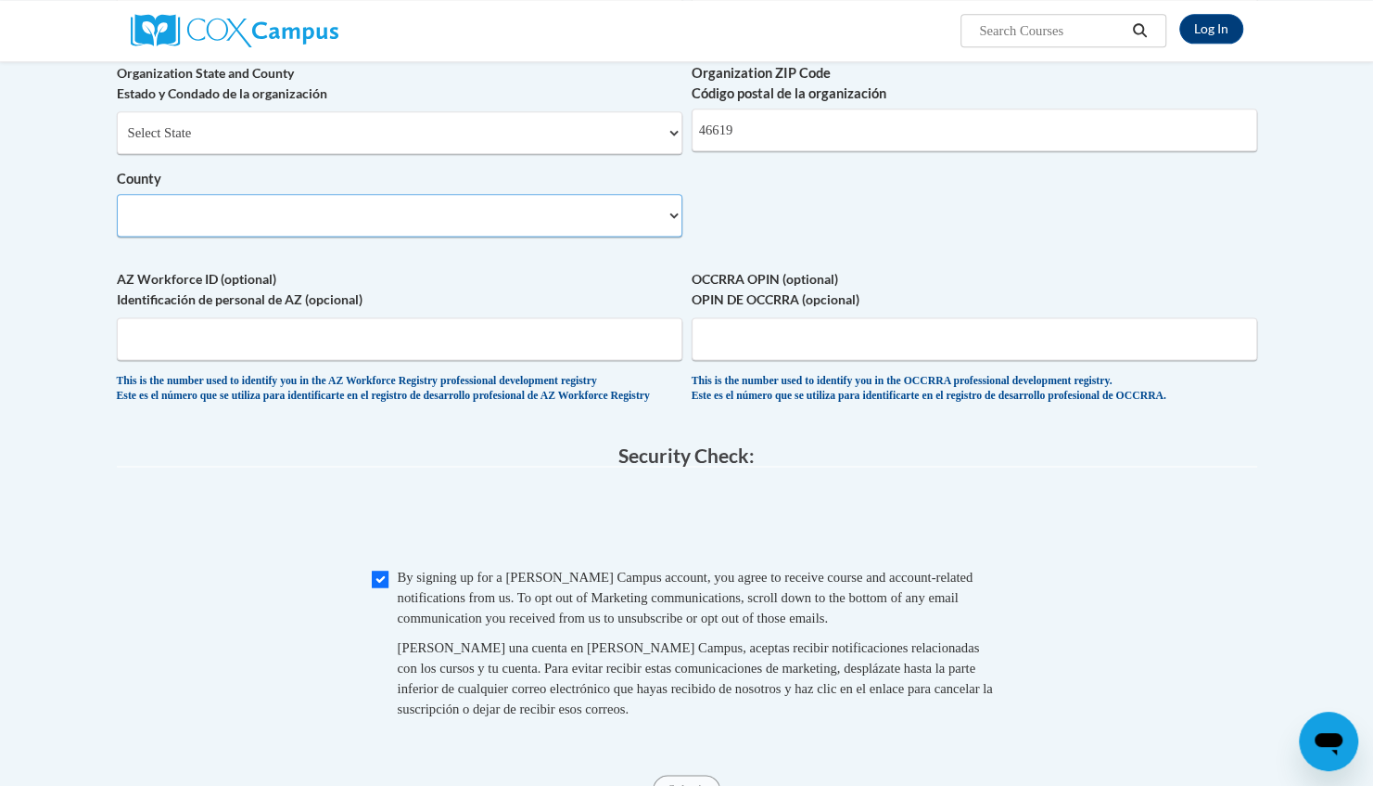
scroll to position [1343, 0]
click at [676, 237] on select "County" at bounding box center [400, 216] width 566 height 43
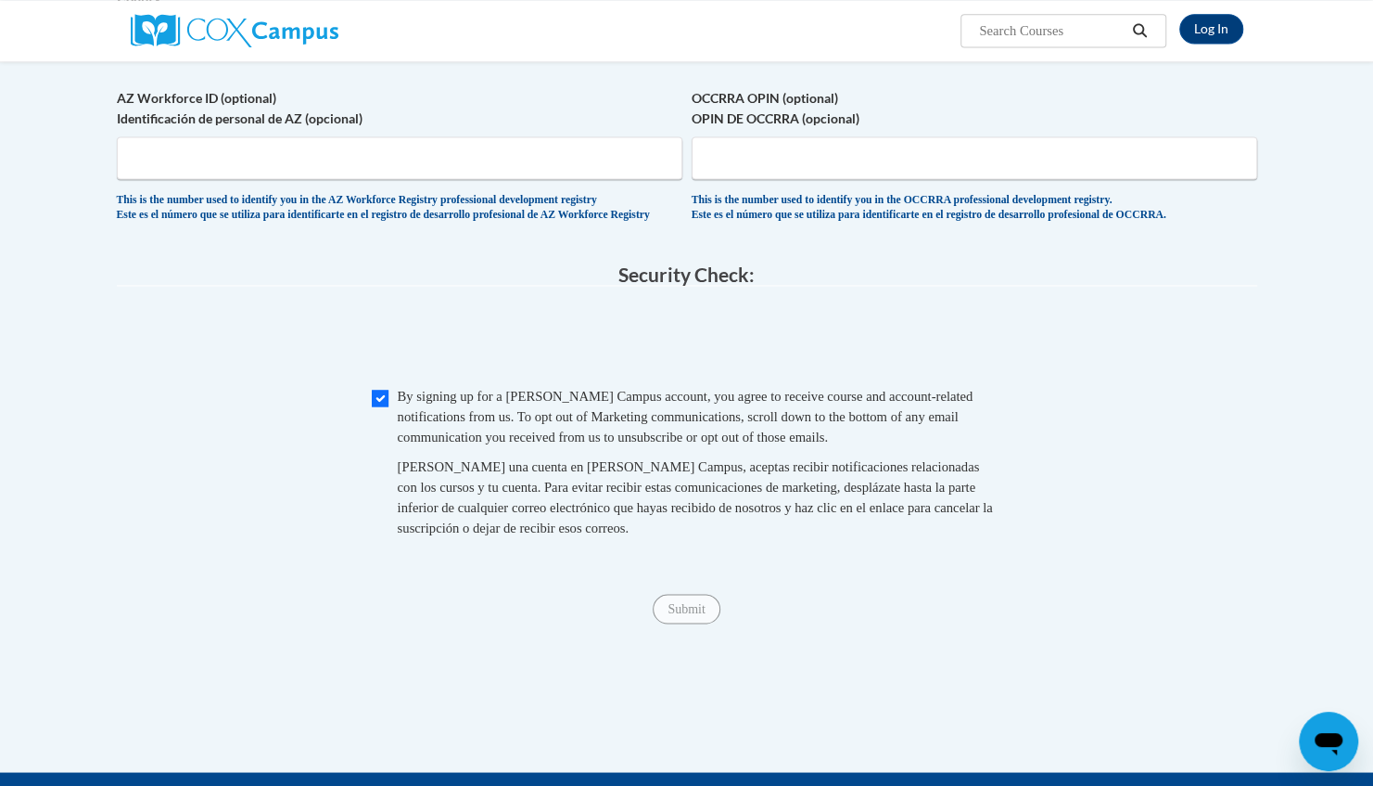
scroll to position [1526, 0]
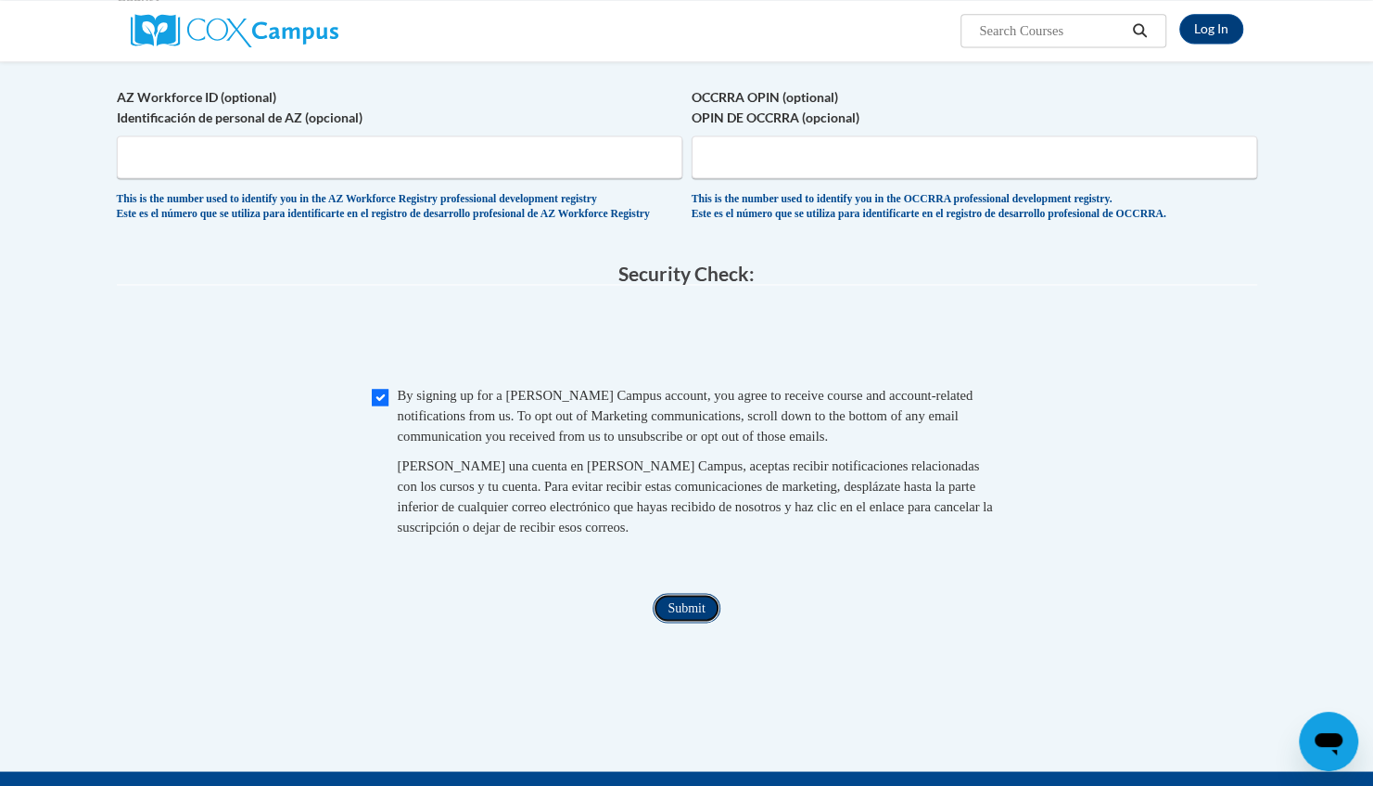
click at [686, 622] on input "Submit" at bounding box center [686, 608] width 67 height 30
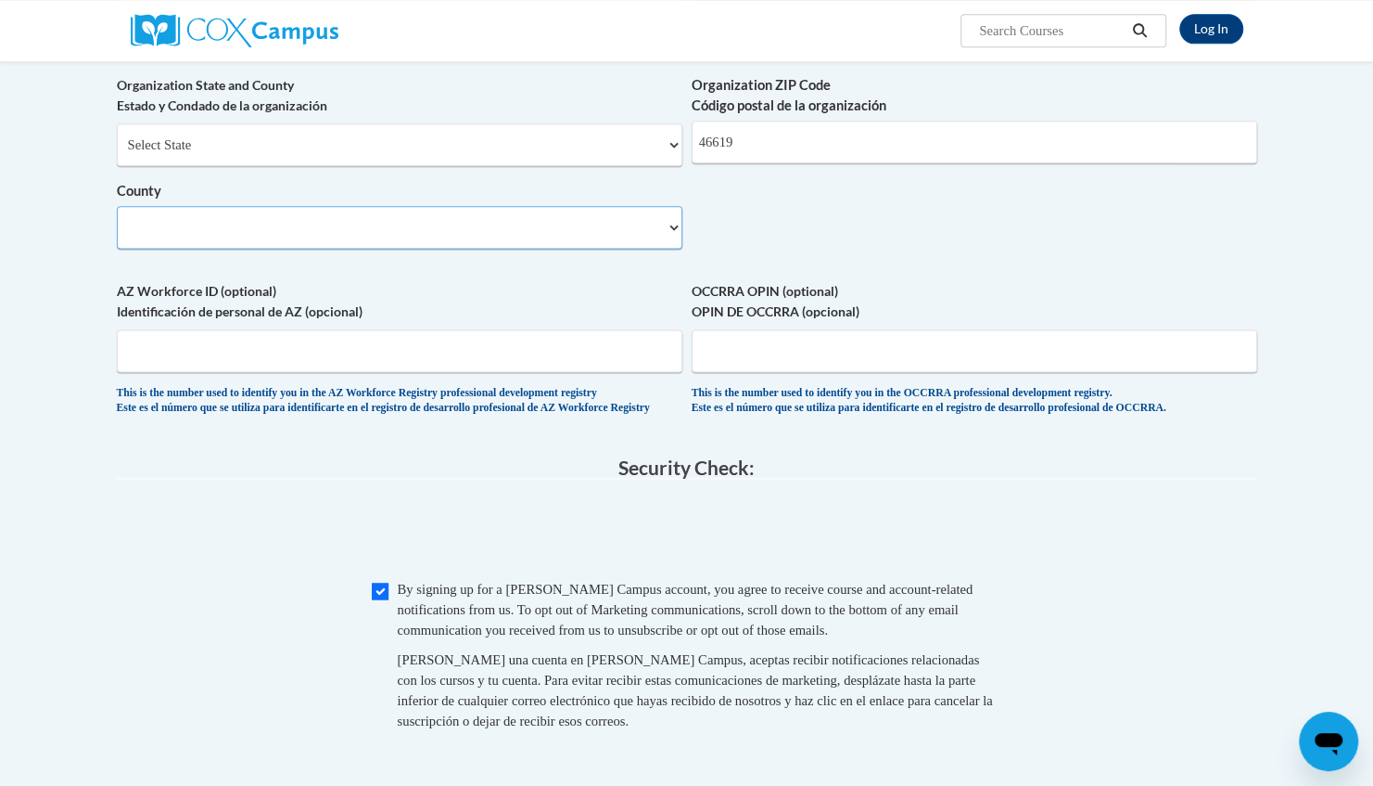
scroll to position [1327, 0]
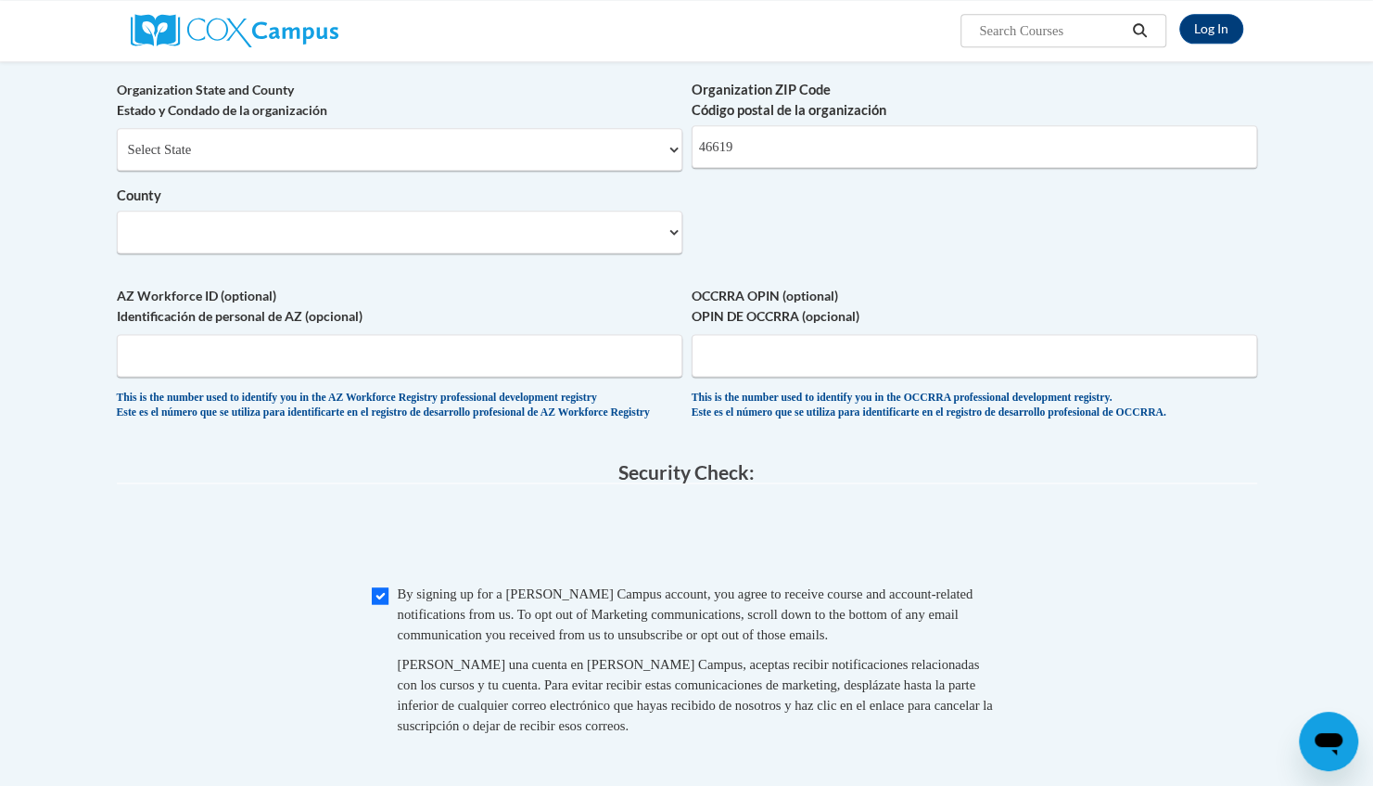
click at [444, 326] on label "AZ Workforce ID (optional) Identificación de personal de AZ (opcional)" at bounding box center [400, 306] width 566 height 41
click at [444, 348] on input "AZ Workforce ID (optional) Identificación de personal de AZ (opcional)" at bounding box center [400, 355] width 566 height 43
click at [331, 253] on select "County" at bounding box center [400, 232] width 566 height 43
click at [671, 253] on select "County" at bounding box center [400, 232] width 566 height 43
click at [1220, 24] on link "Log In" at bounding box center [1212, 29] width 64 height 30
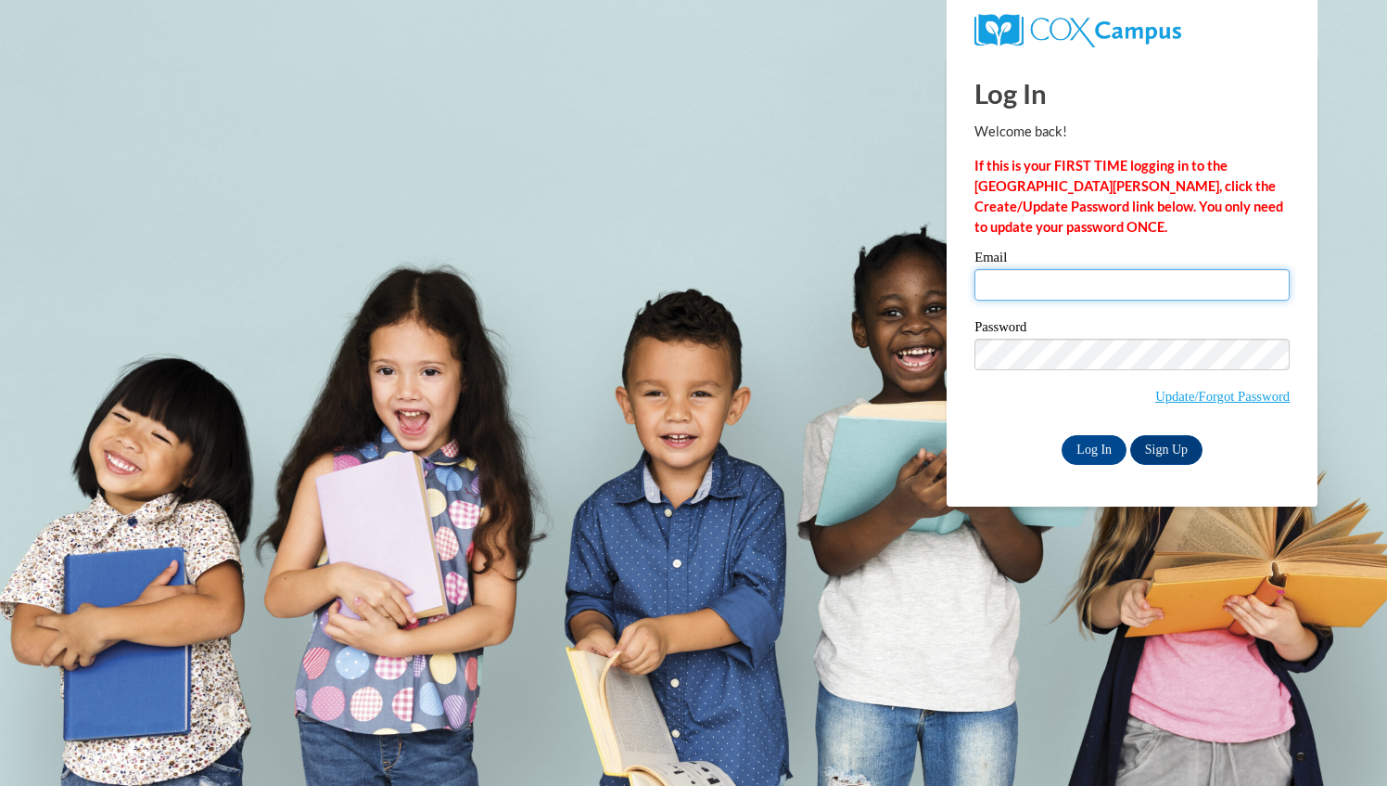
click at [1035, 278] on input "Email" at bounding box center [1132, 285] width 315 height 32
click at [1183, 287] on input "marinamartinez0115@gmail.com" at bounding box center [1132, 285] width 315 height 32
type input "m"
type input "[EMAIL_ADDRESS][DOMAIN_NAME]"
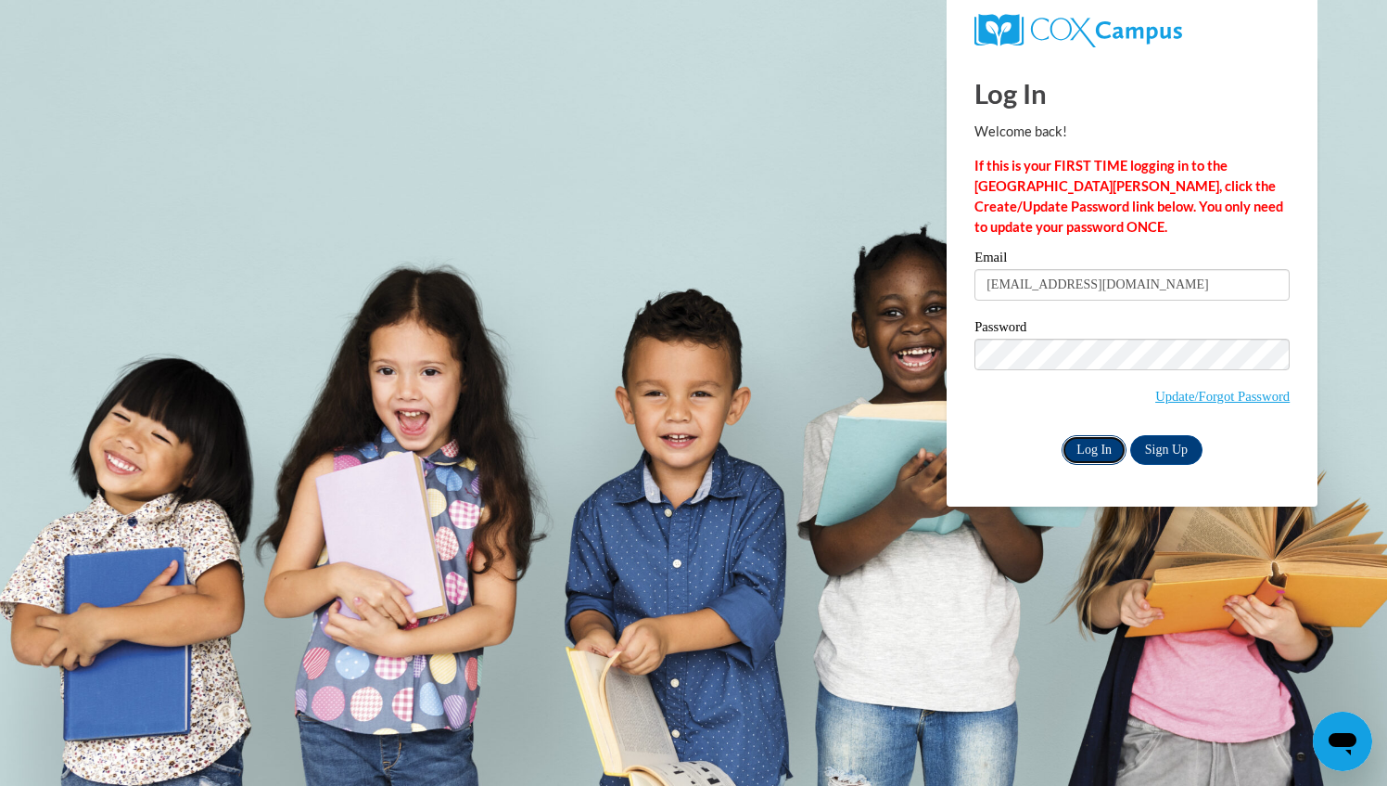
click at [1109, 447] on input "Log In" at bounding box center [1094, 450] width 65 height 30
